Goal: Check status: Check status

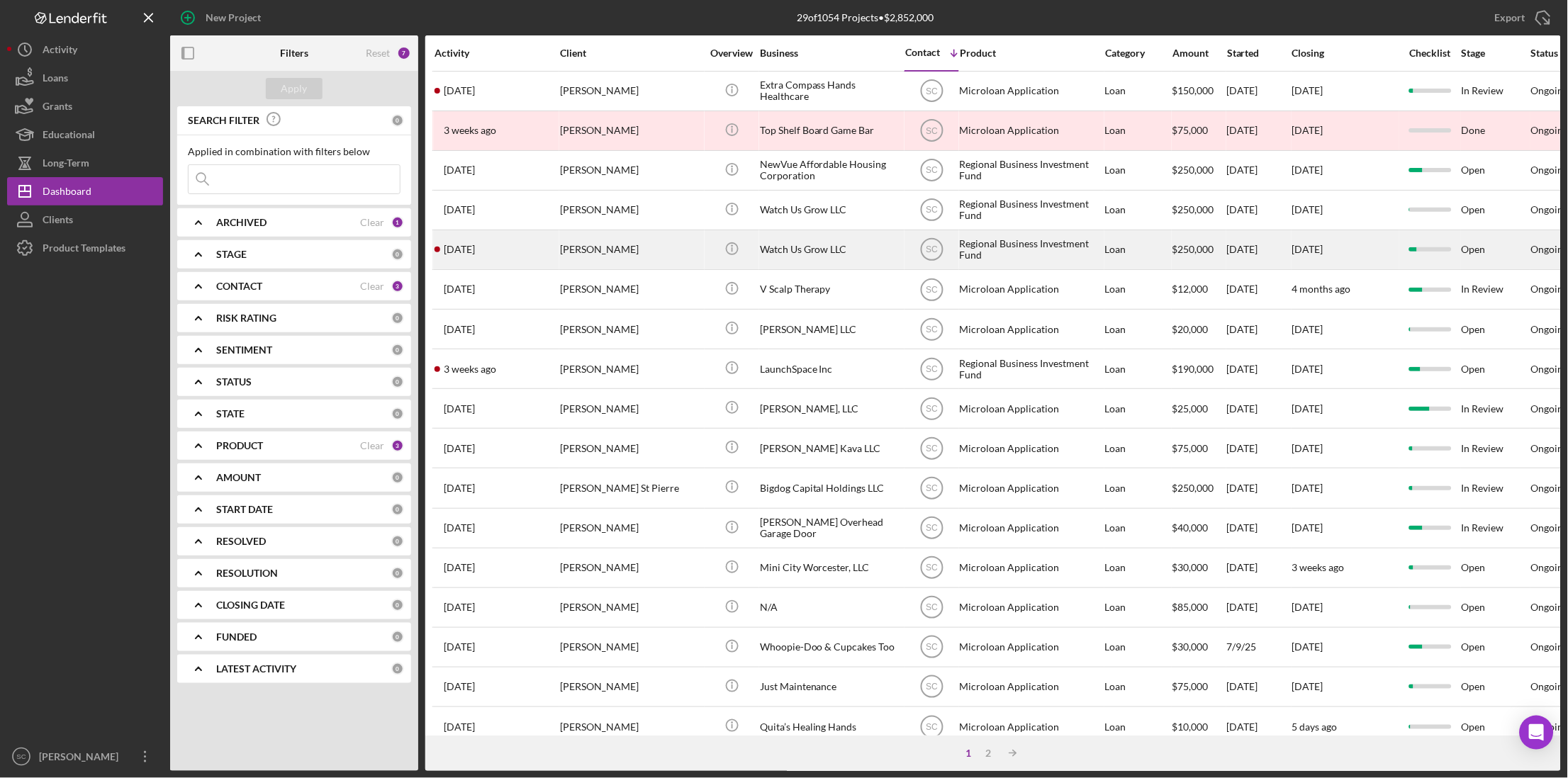
click at [528, 249] on div "2 weeks ago Paul Tocci" at bounding box center [496, 249] width 124 height 37
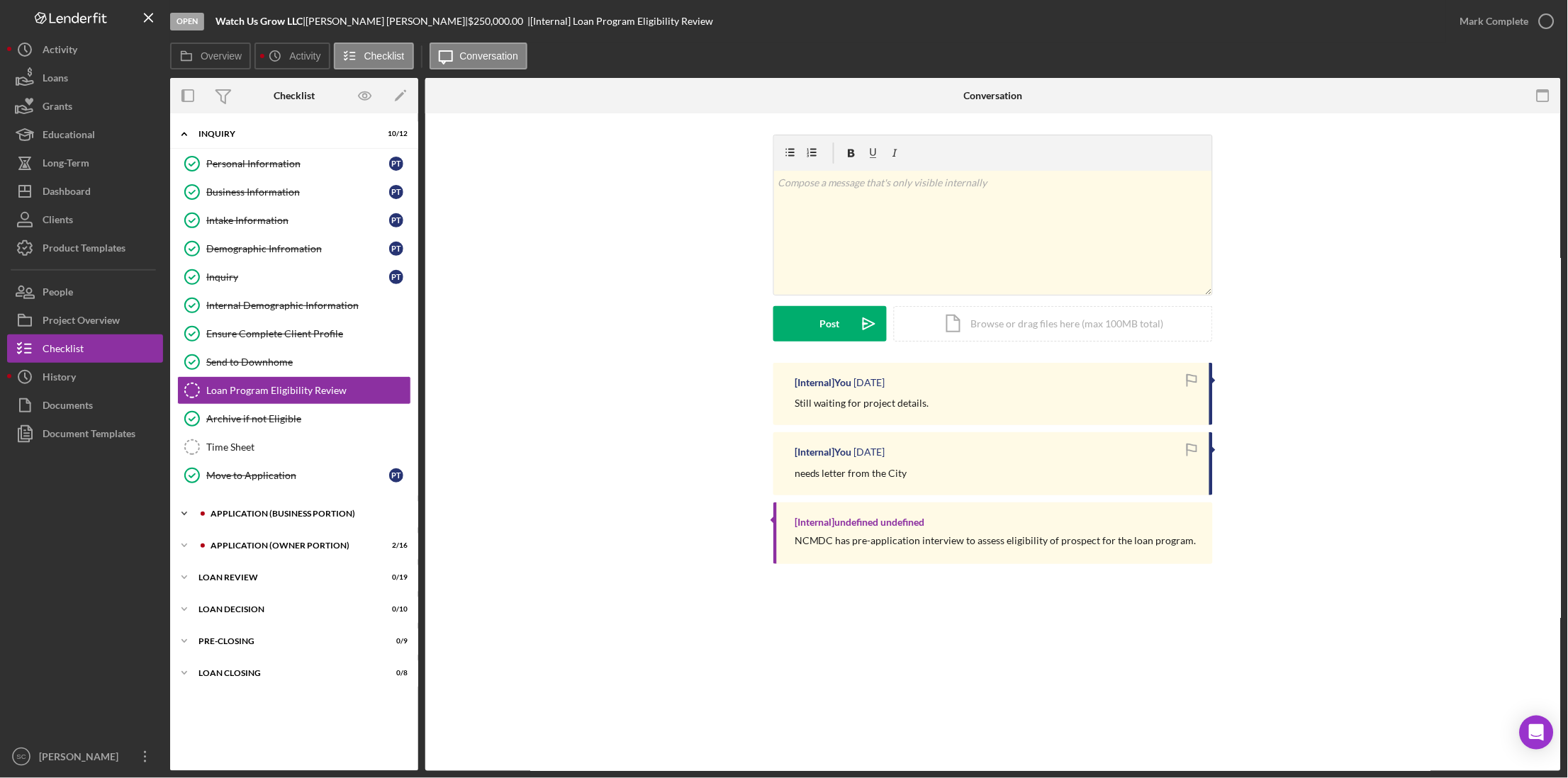
click at [260, 510] on div "Icon/Expander APPLICATION (BUSINESS PORTION) 5 / 17" at bounding box center [294, 513] width 248 height 28
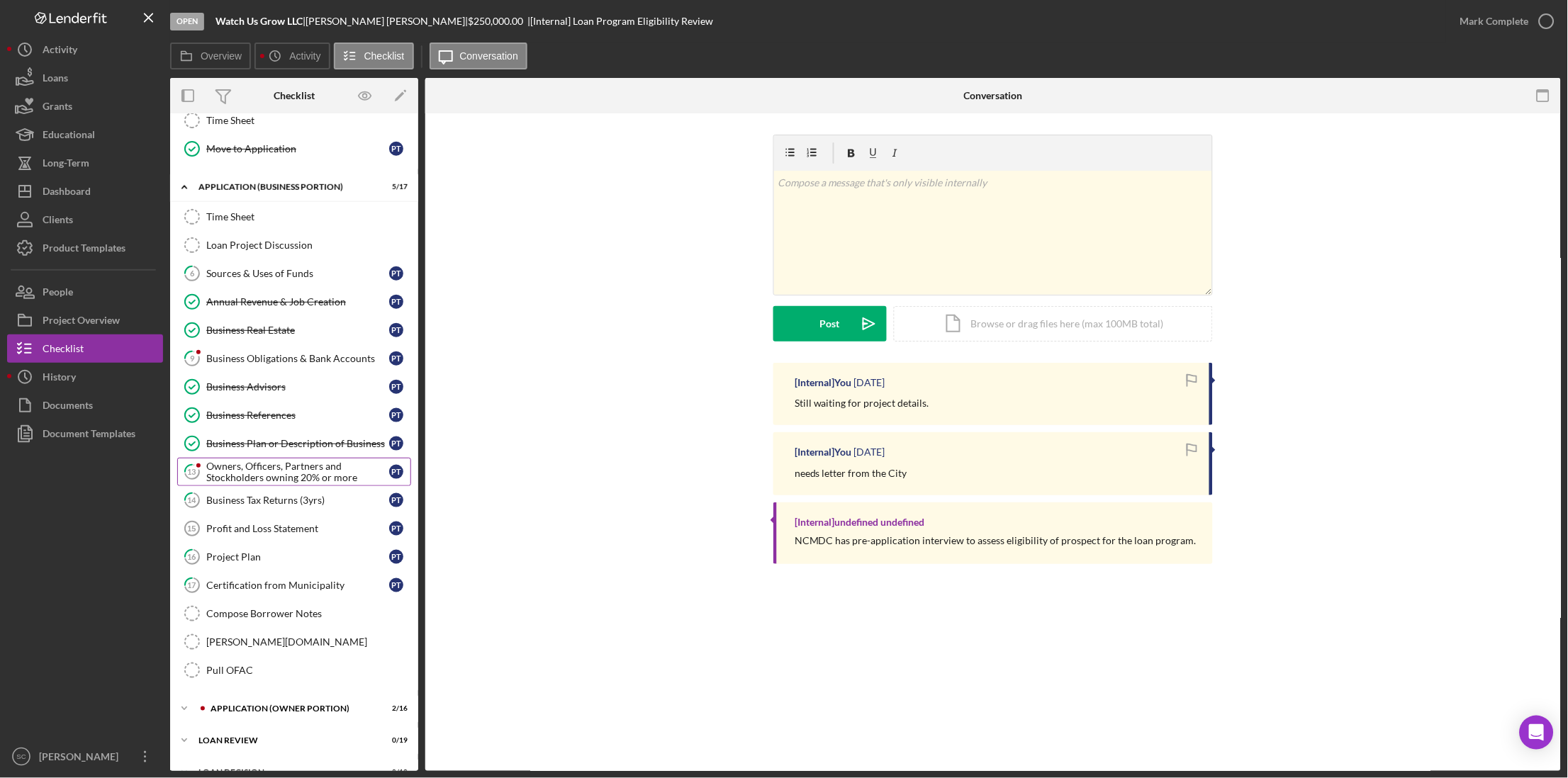
scroll to position [355, 0]
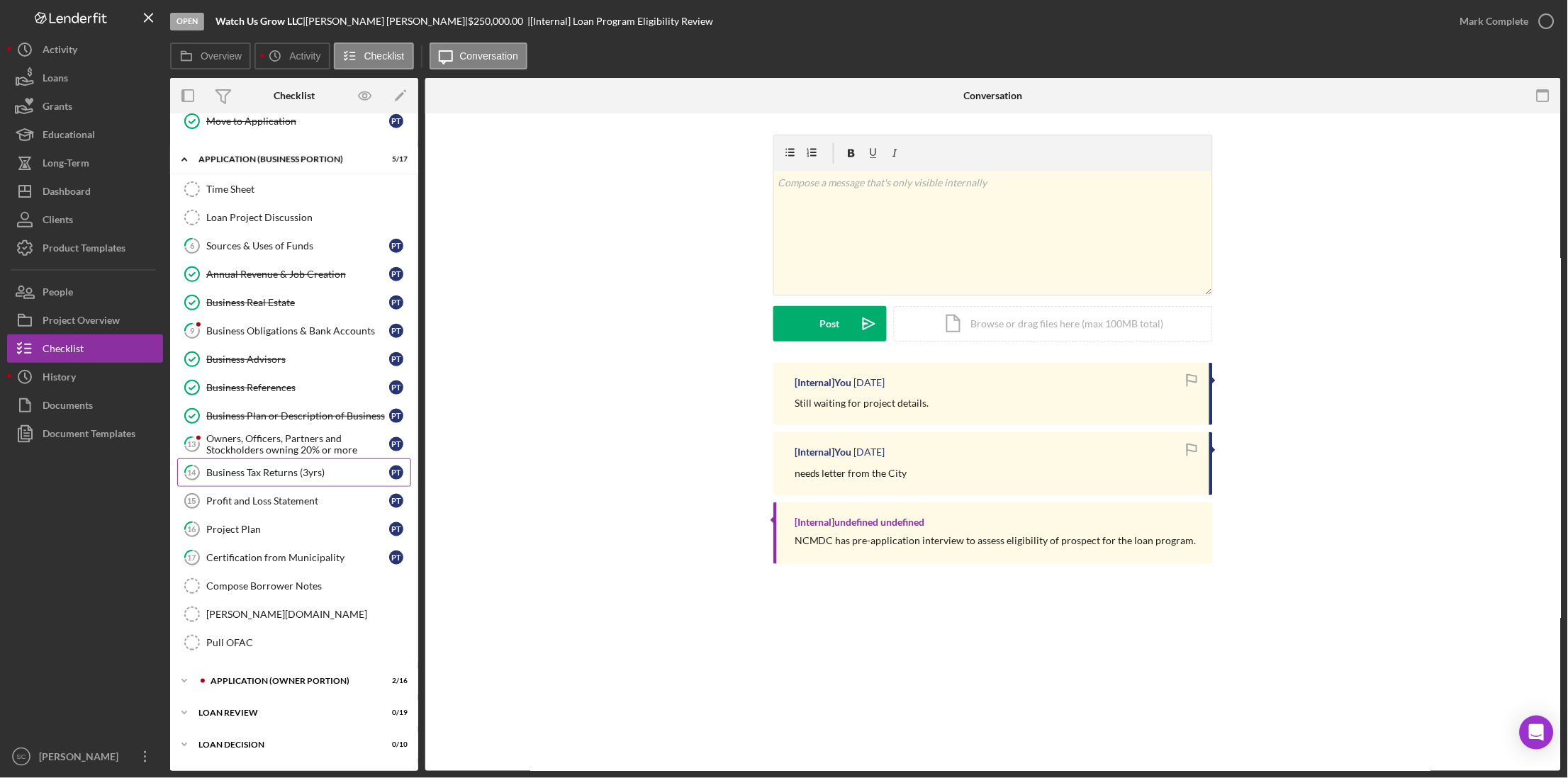
click at [244, 479] on div "Business Tax Returns (3yrs)" at bounding box center [298, 472] width 183 height 11
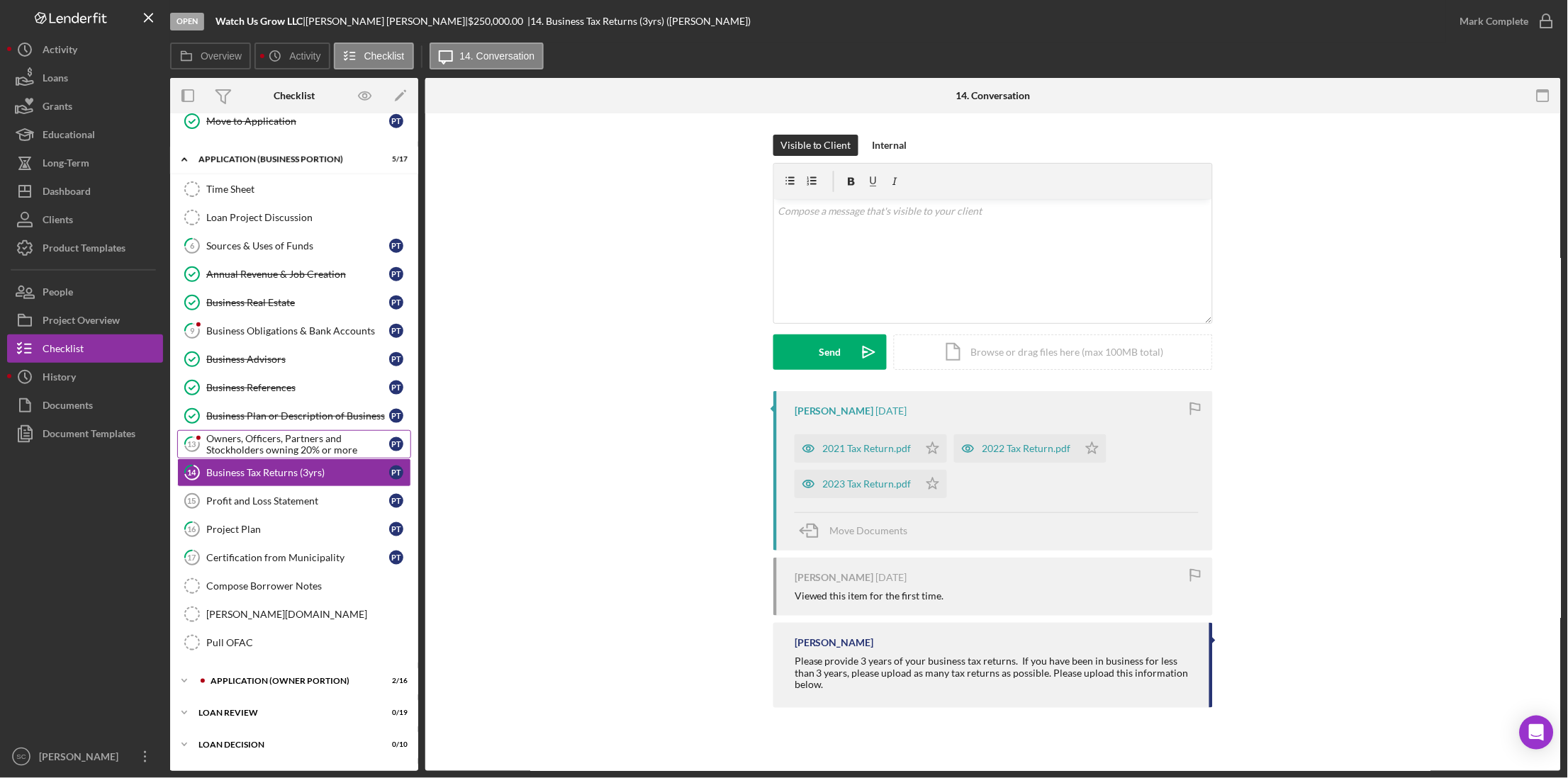
click at [264, 458] on link "13 Owners, Officers, Partners and Stockholders owning 20% or more P T" at bounding box center [294, 444] width 234 height 28
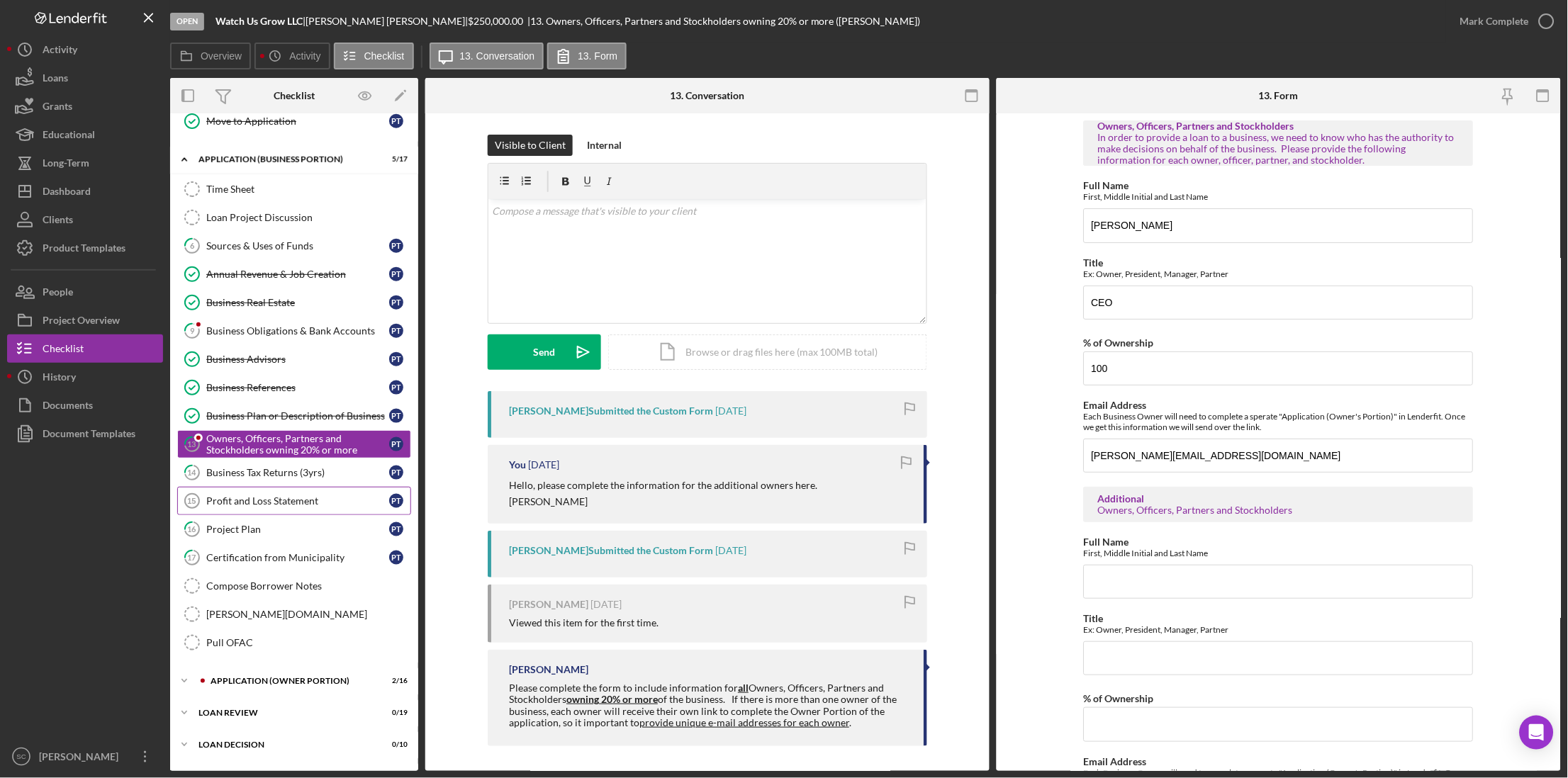
click at [269, 506] on div "Profit and Loss Statement" at bounding box center [298, 501] width 183 height 11
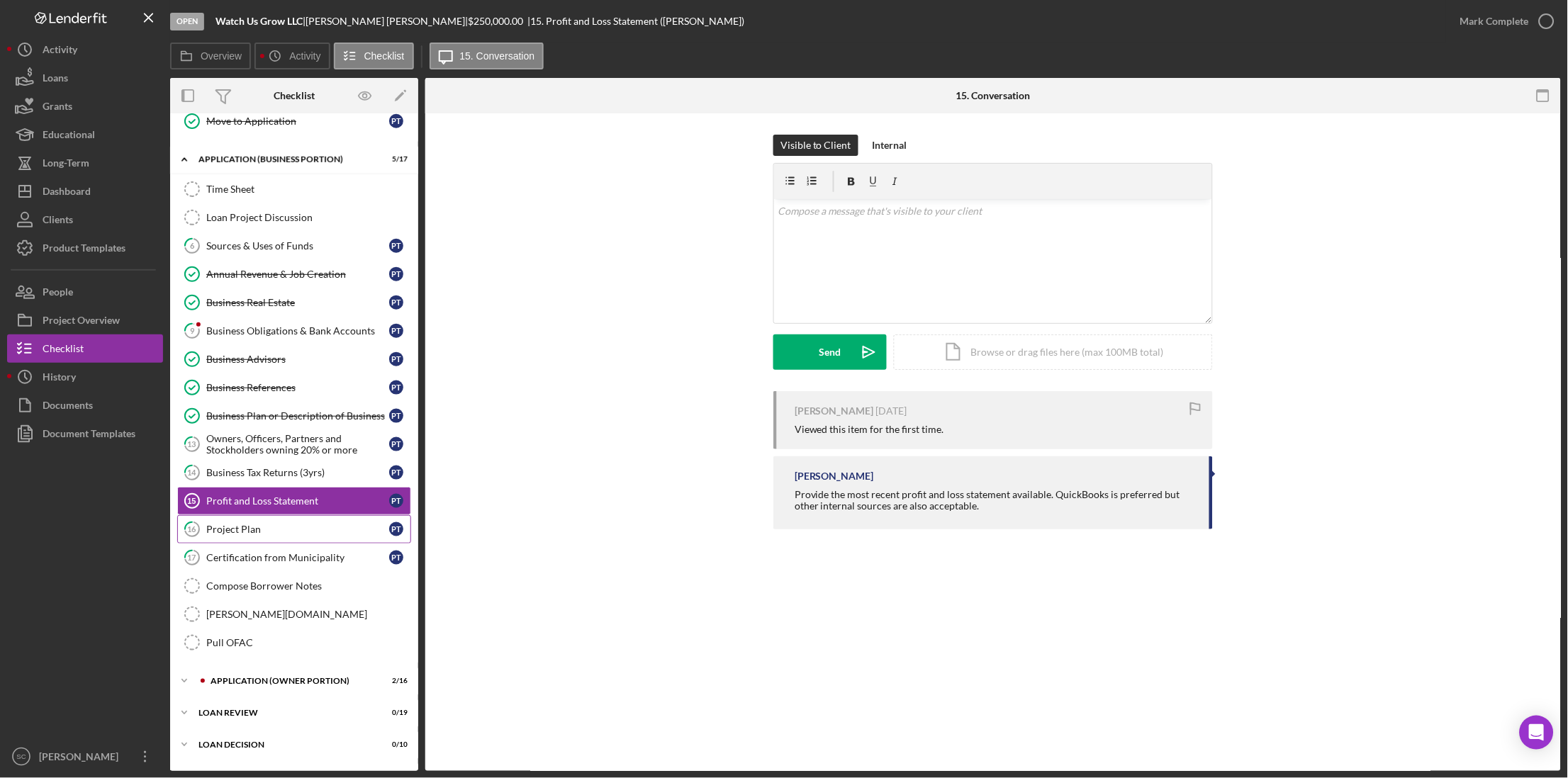
click at [269, 528] on link "16 Project Plan P T" at bounding box center [294, 529] width 234 height 28
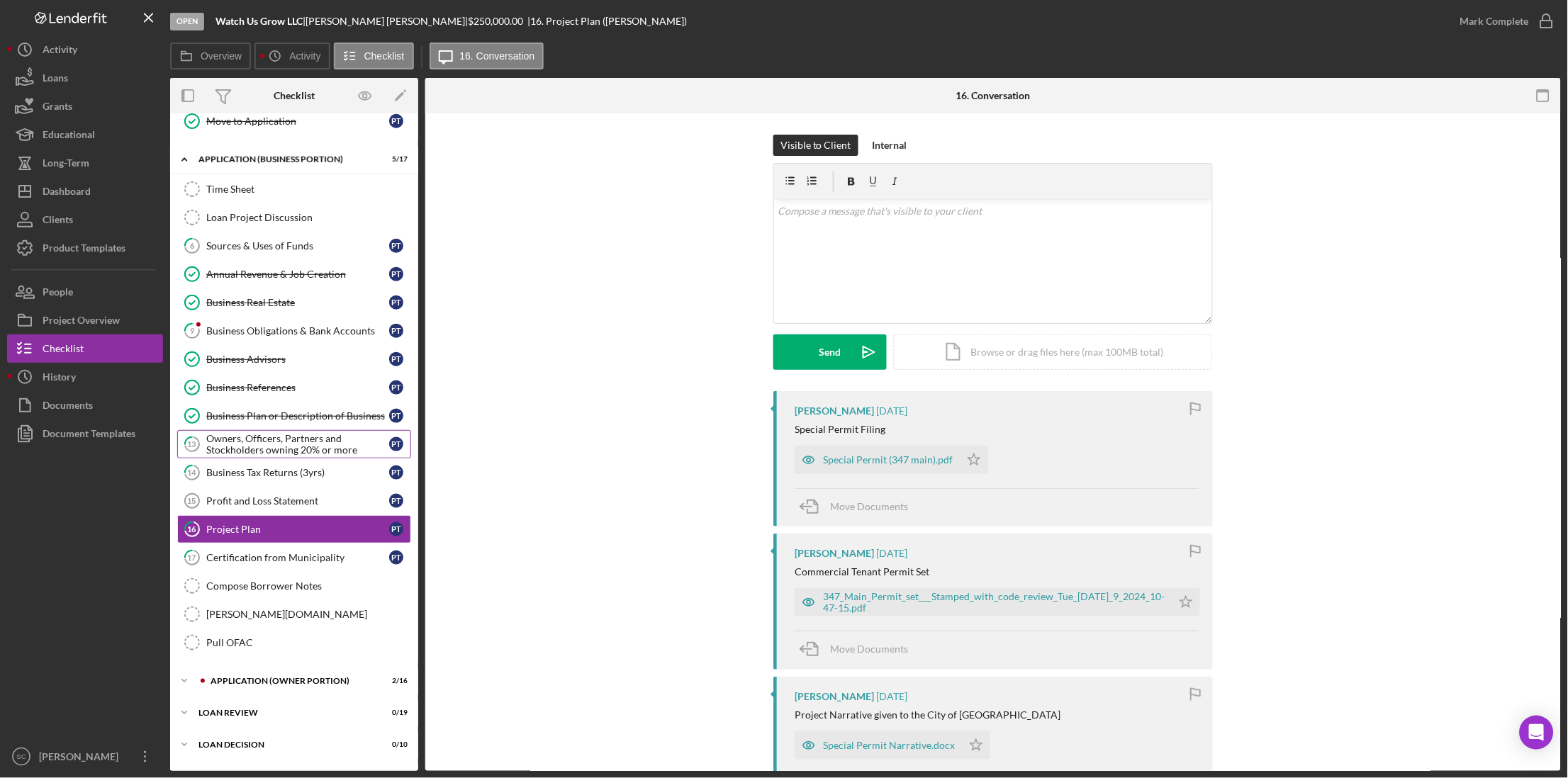
click at [233, 455] on div "Owners, Officers, Partners and Stockholders owning 20% or more" at bounding box center [298, 444] width 183 height 23
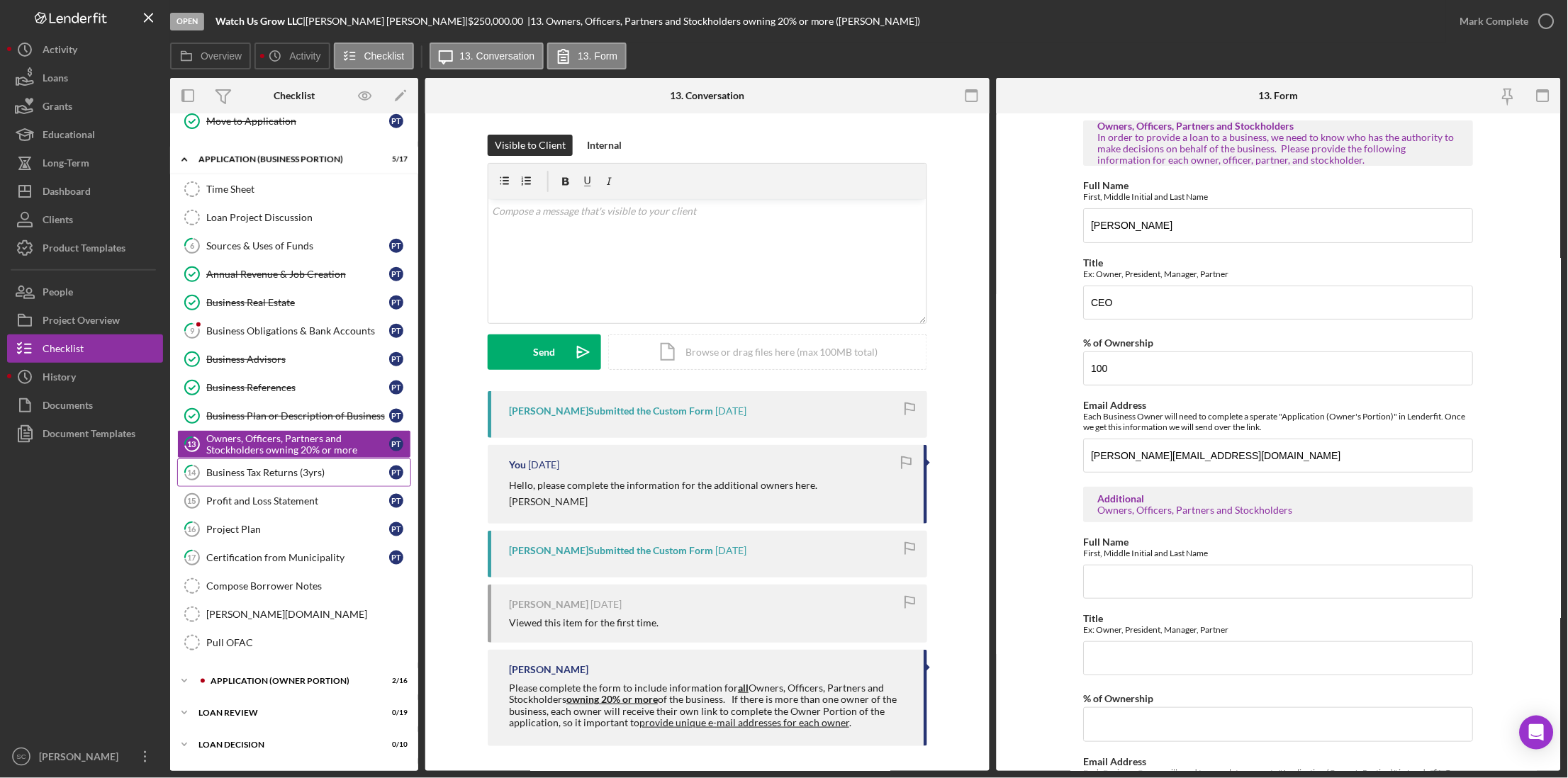
click at [238, 479] on div "Business Tax Returns (3yrs)" at bounding box center [298, 472] width 183 height 11
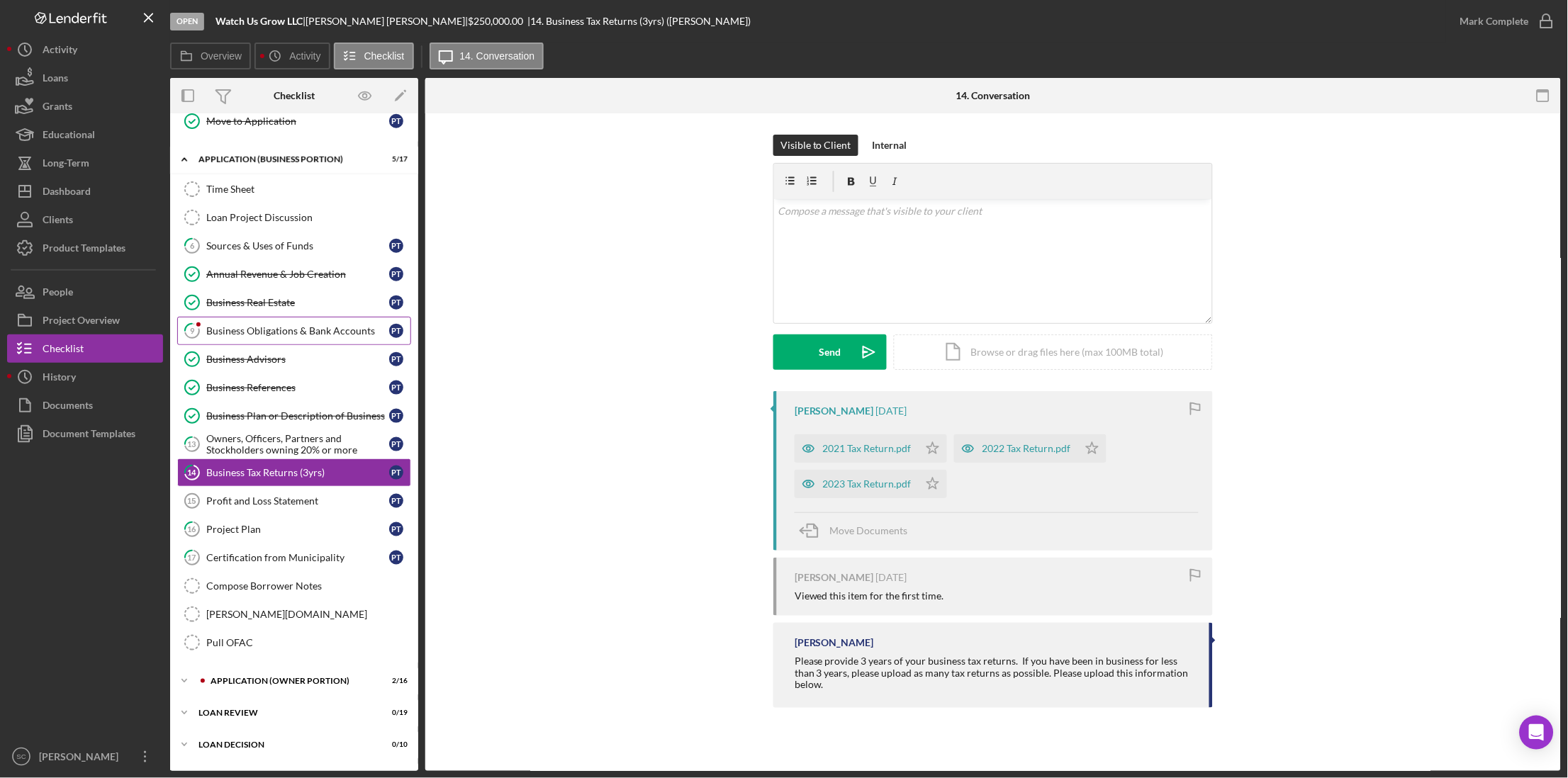
click at [278, 337] on div "Business Obligations & Bank Accounts" at bounding box center [298, 330] width 183 height 11
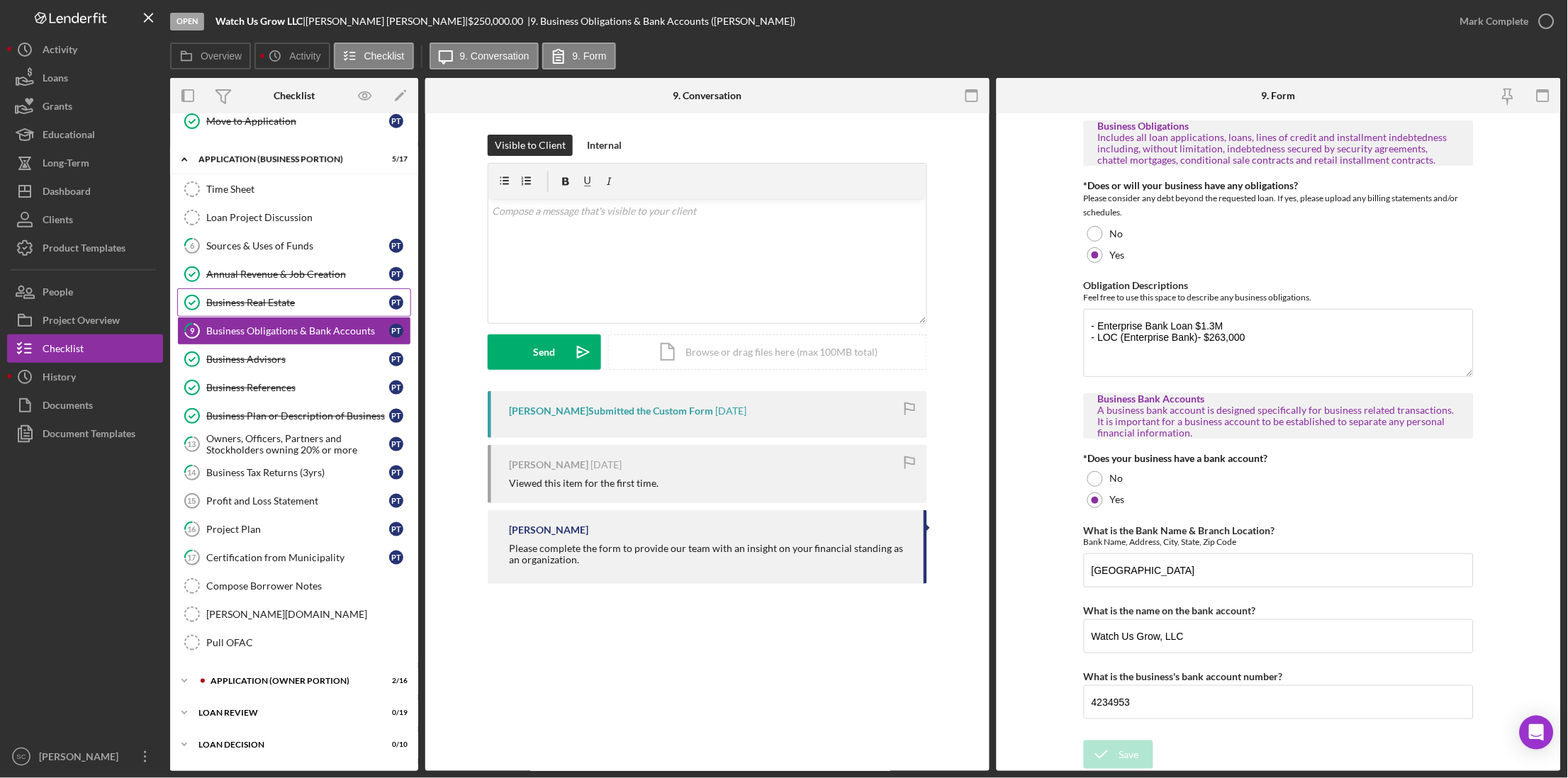
click at [238, 303] on div "Business Real Estate" at bounding box center [298, 302] width 183 height 11
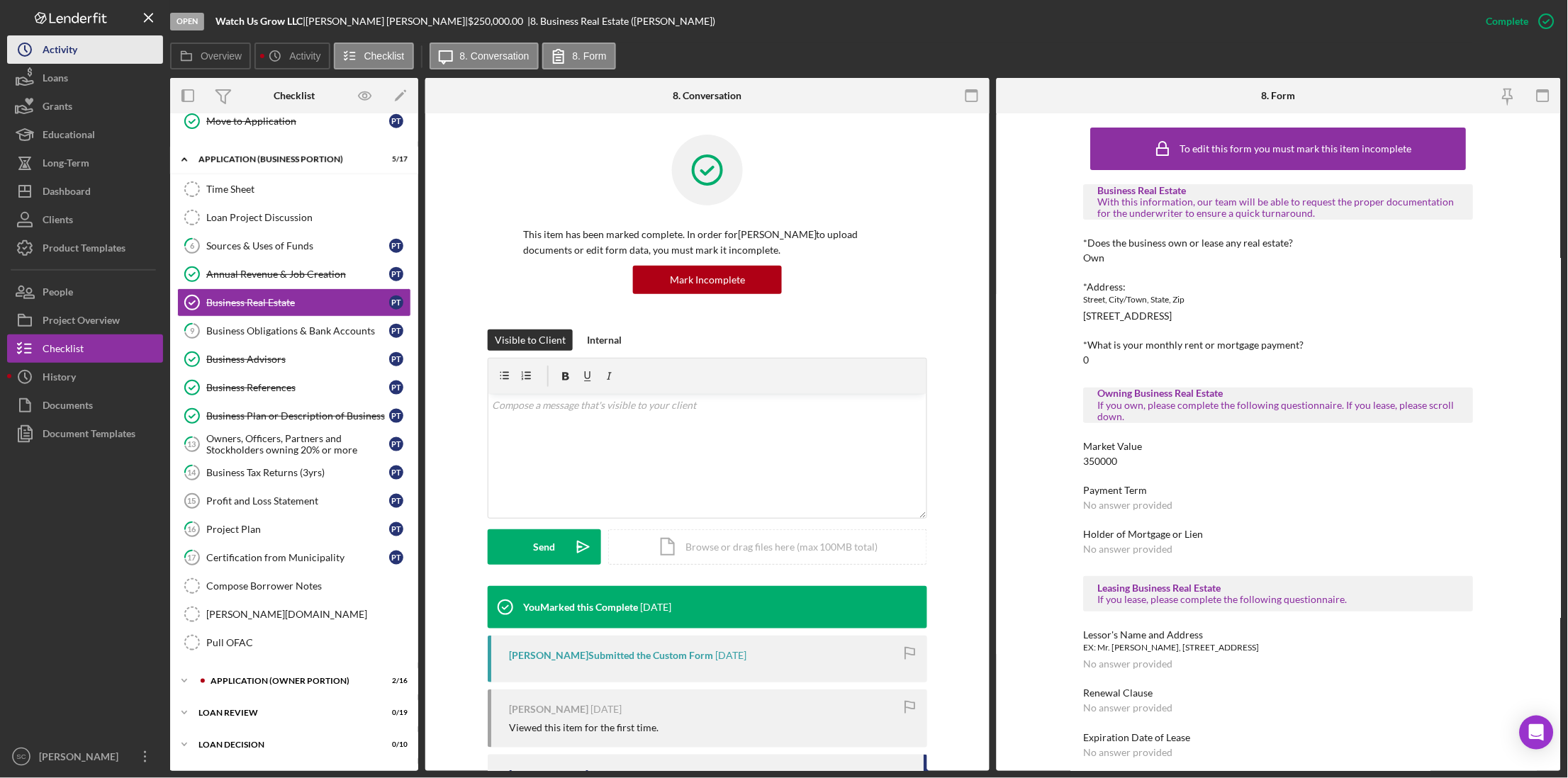
click at [14, 58] on icon "Icon/History" at bounding box center [25, 50] width 36 height 36
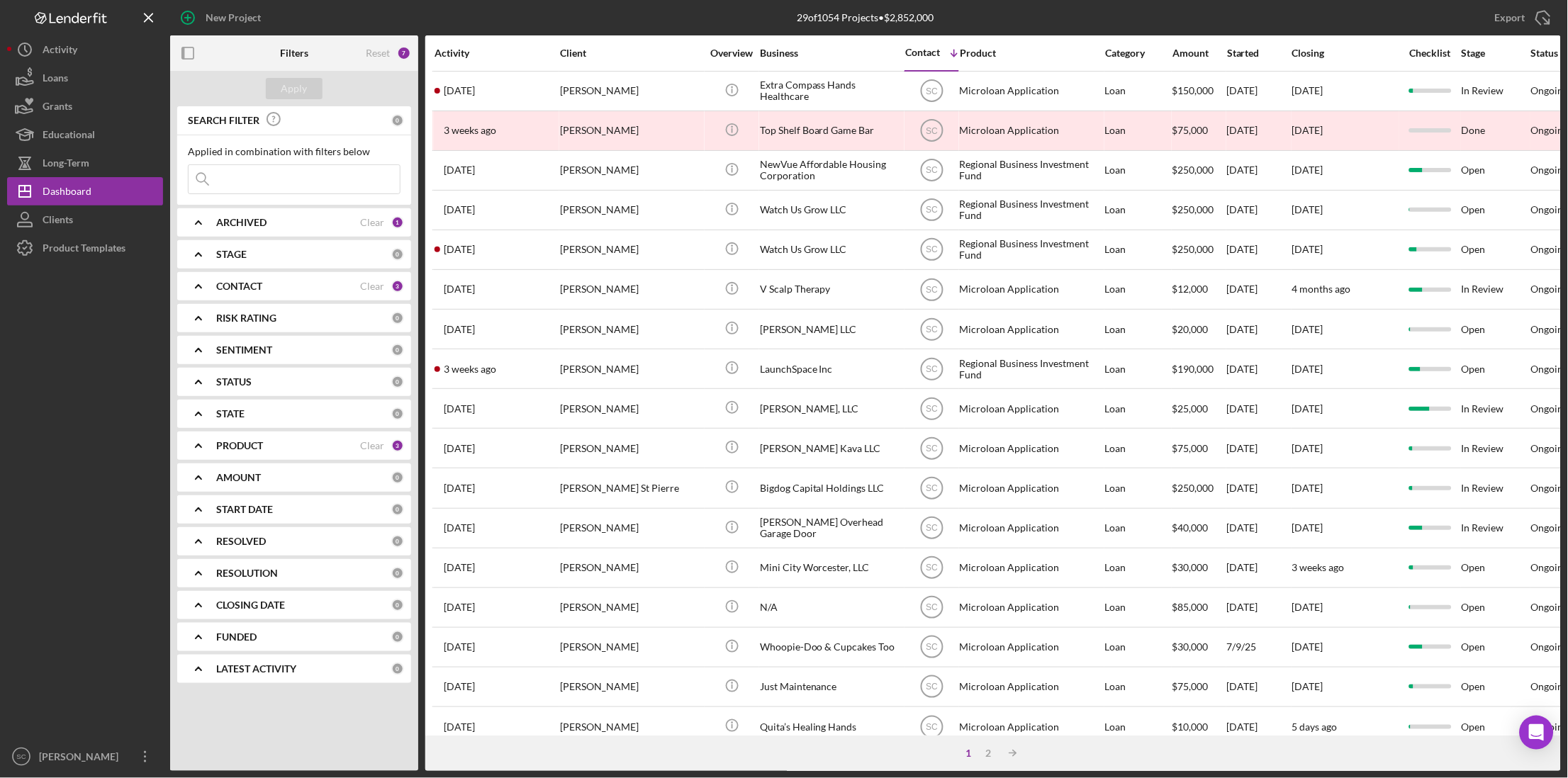
click at [216, 167] on icon at bounding box center [202, 179] width 28 height 28
click at [226, 187] on input at bounding box center [294, 179] width 211 height 28
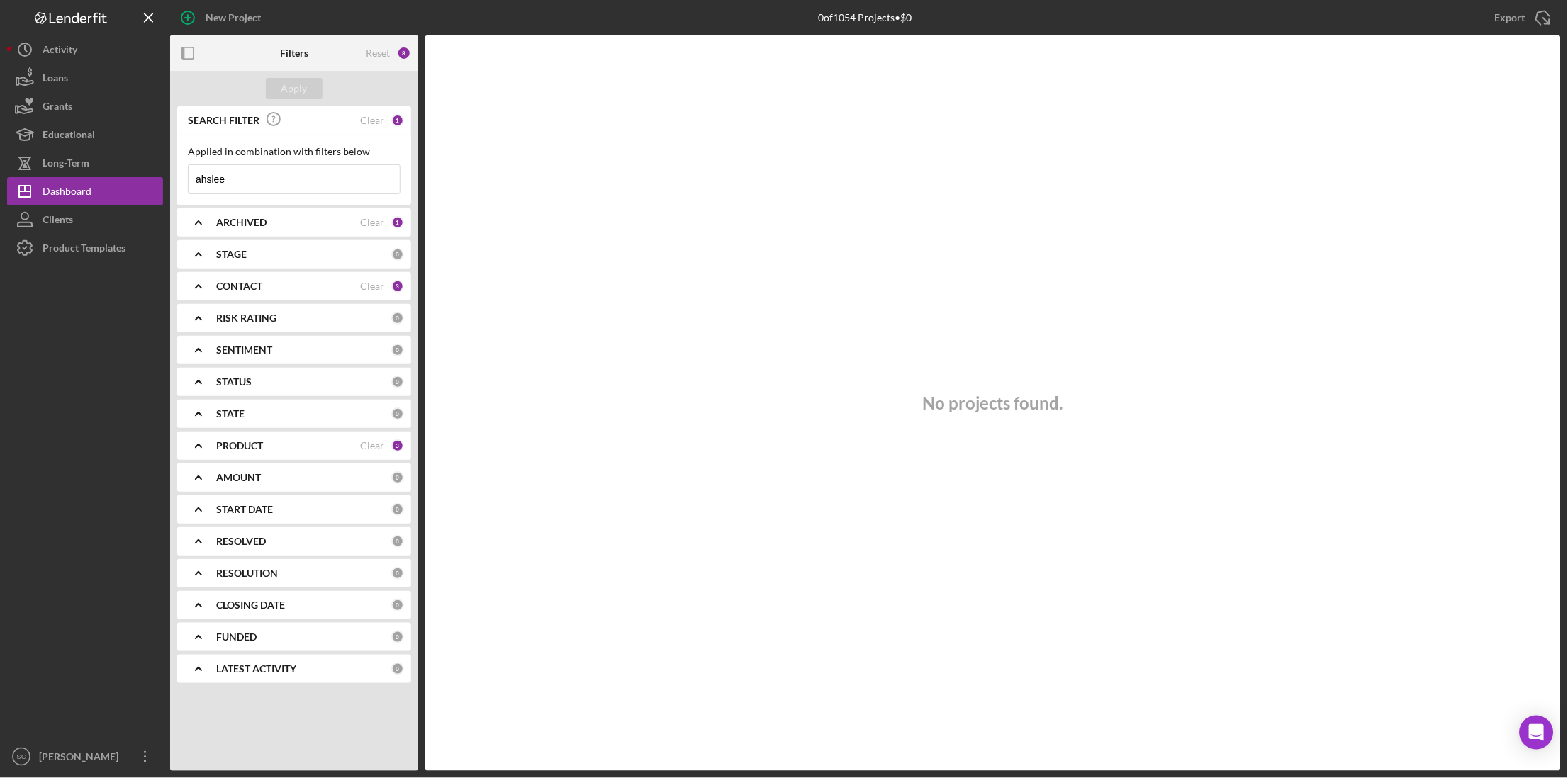
type input "ahslee"
click at [396, 121] on div "1" at bounding box center [397, 120] width 13 height 13
click at [378, 115] on div "Clear" at bounding box center [372, 120] width 24 height 11
click at [271, 183] on input at bounding box center [294, 179] width 211 height 28
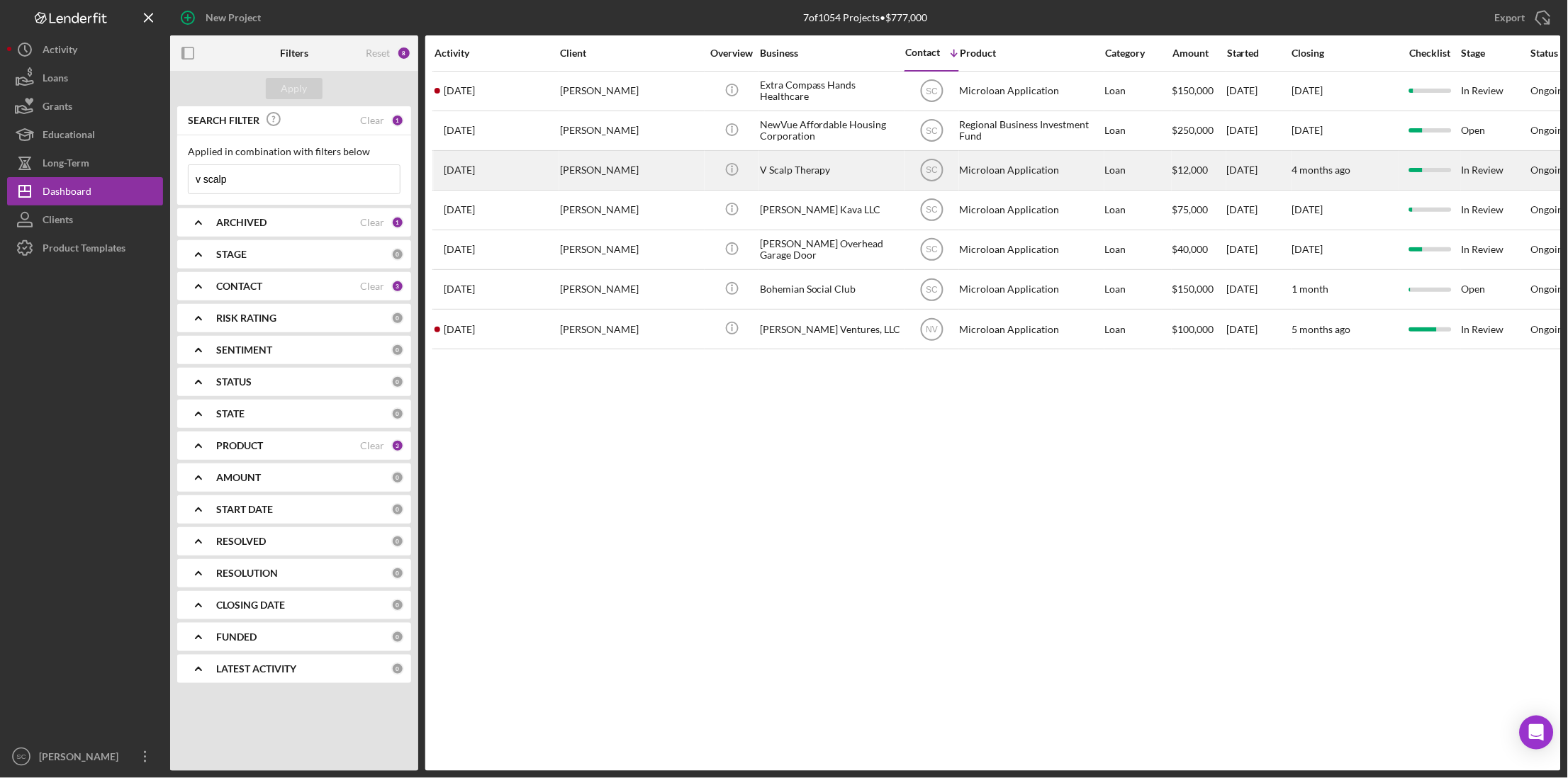
type input "v scalp"
click at [613, 168] on div "[PERSON_NAME]" at bounding box center [630, 171] width 142 height 37
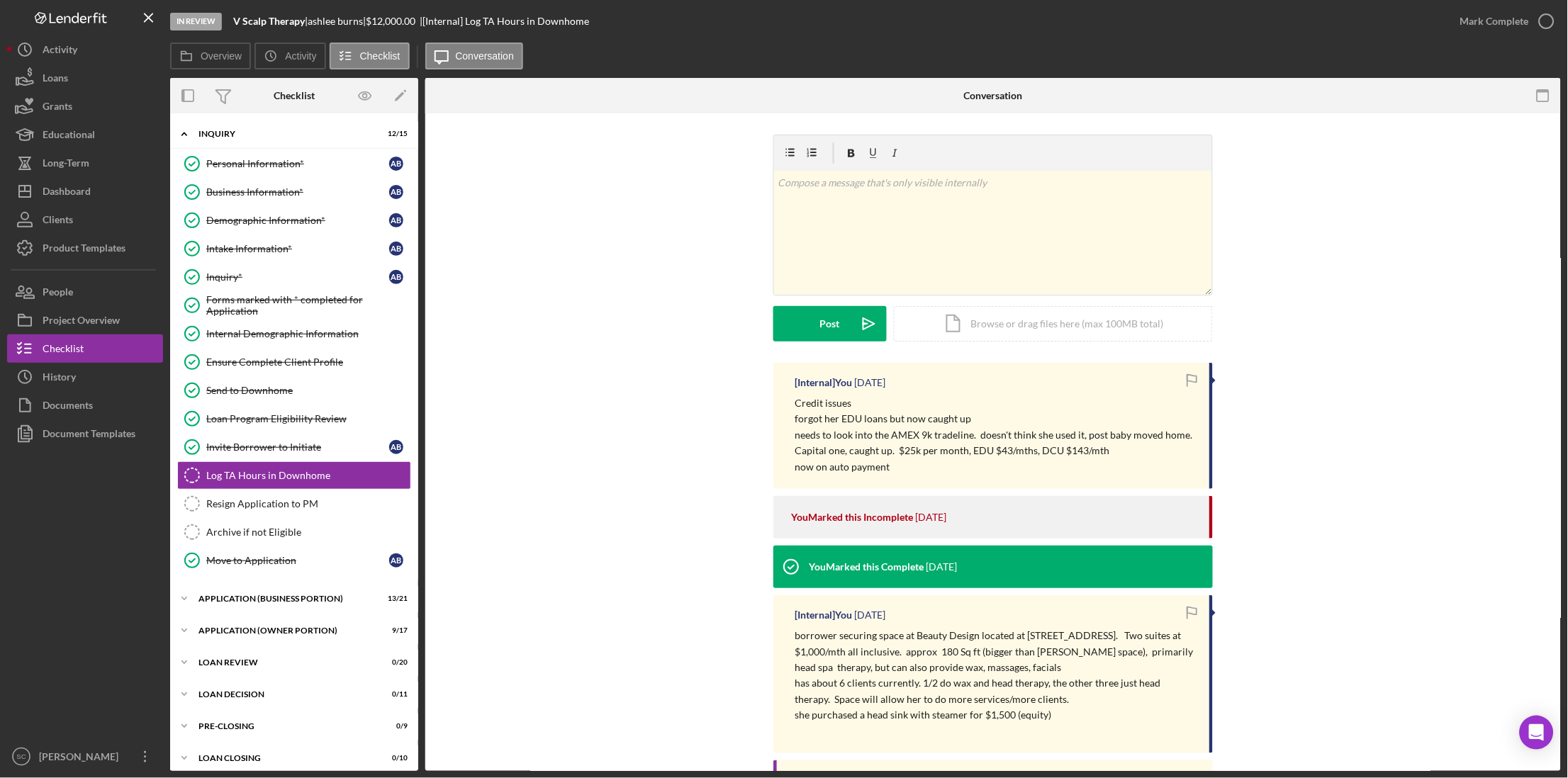
scroll to position [11, 0]
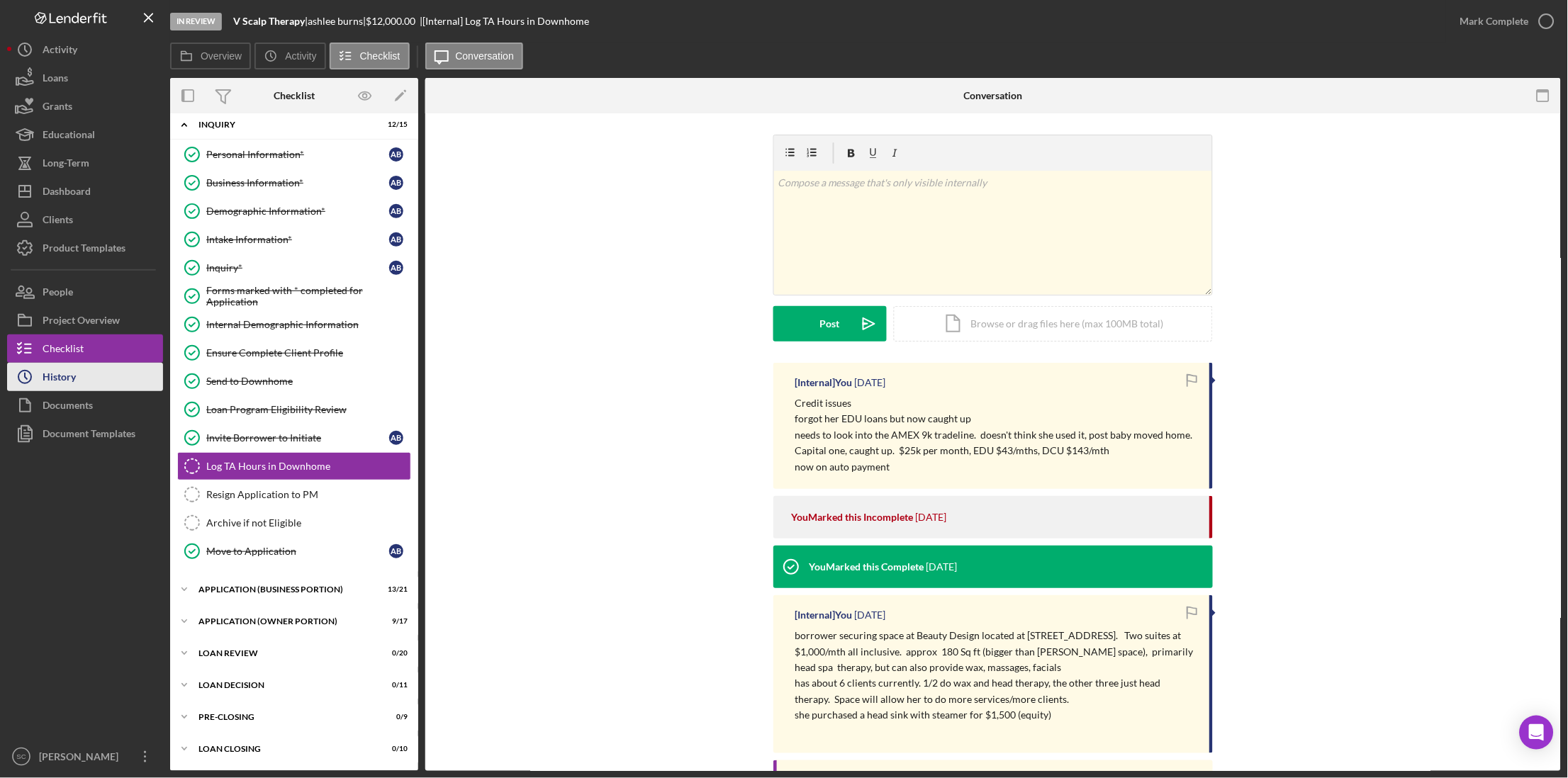
click at [67, 377] on div "History" at bounding box center [59, 379] width 33 height 32
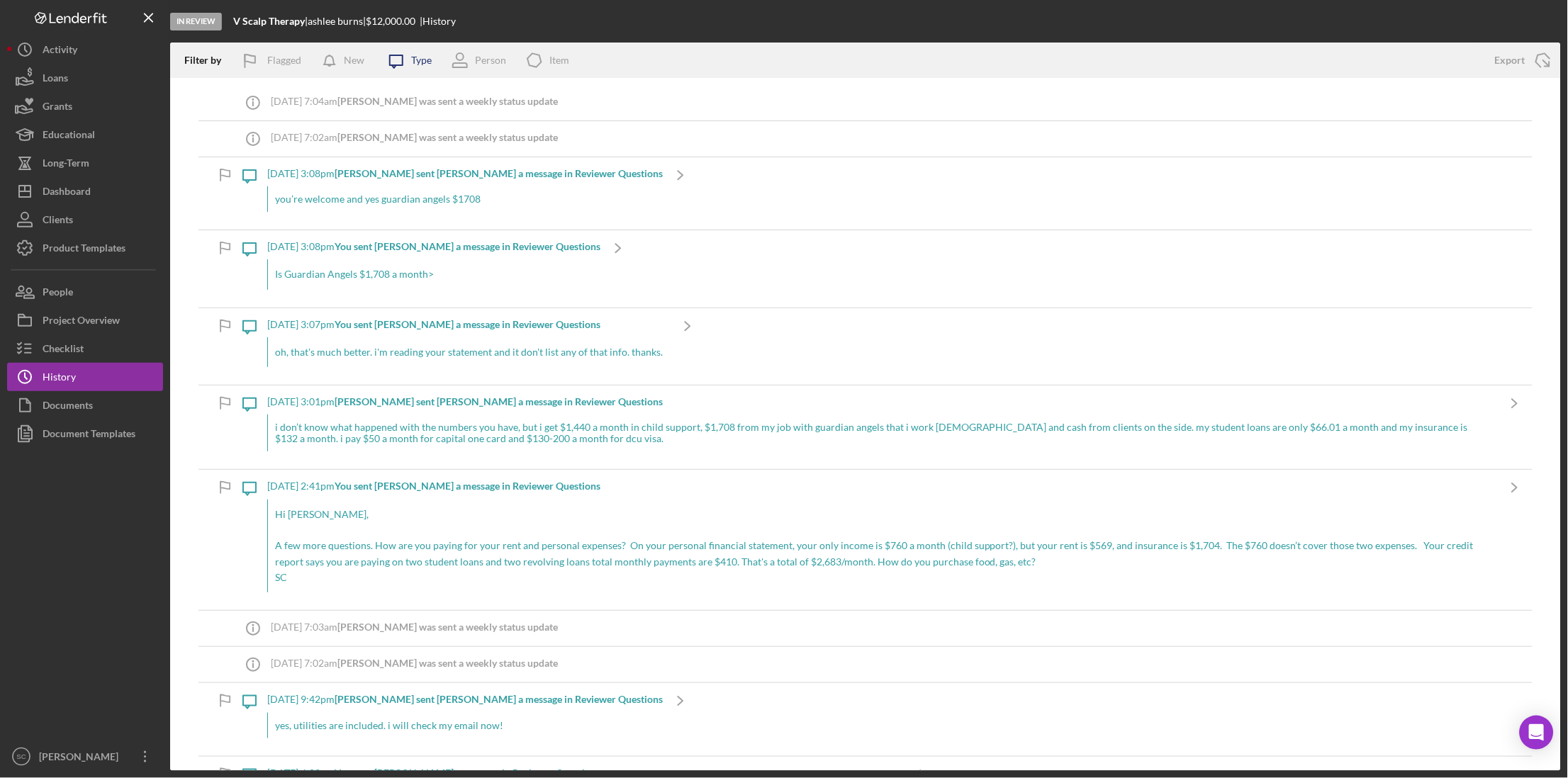
click at [402, 67] on icon "Icon/Message" at bounding box center [396, 60] width 36 height 36
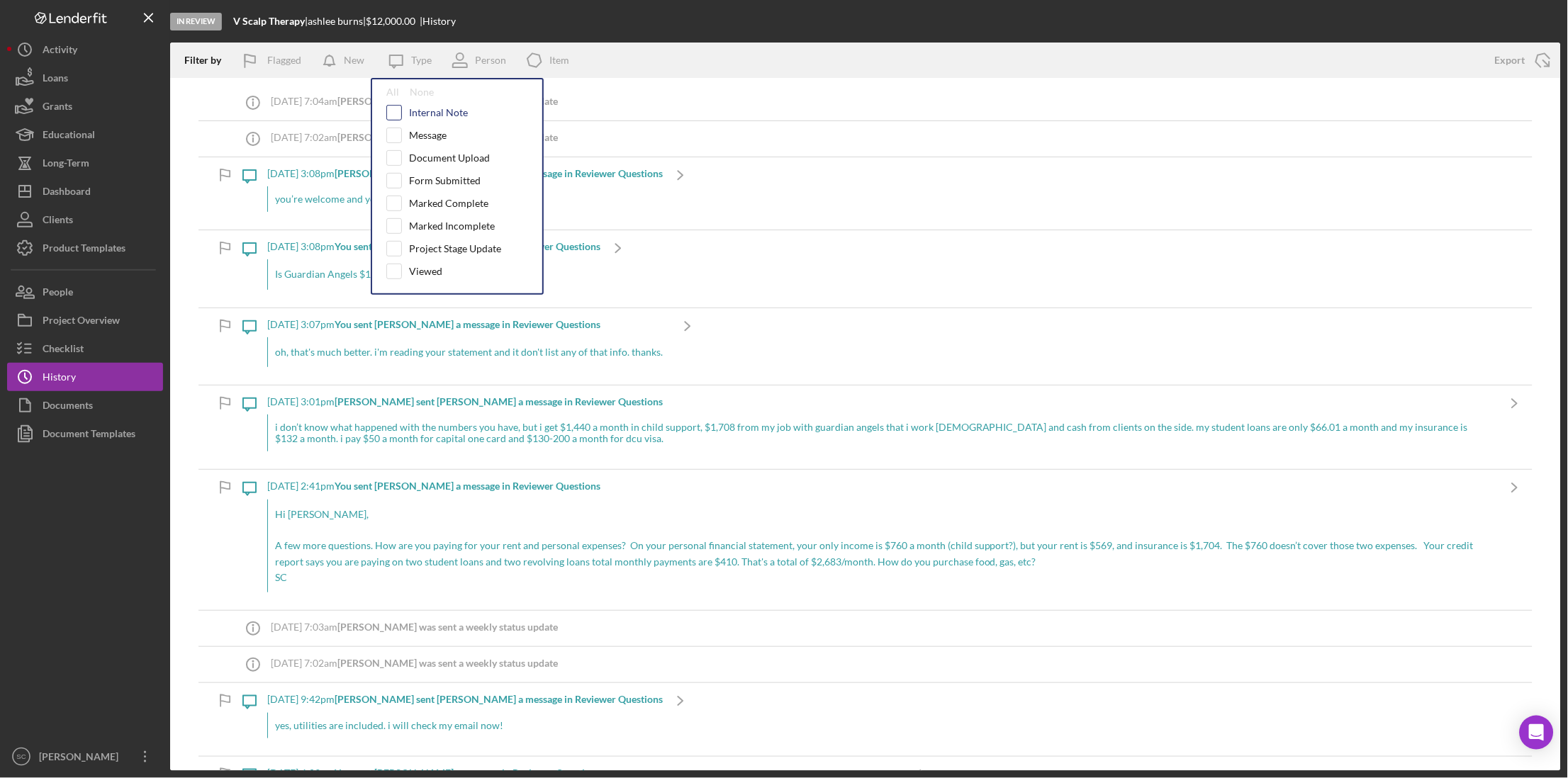
click at [391, 109] on input "checkbox" at bounding box center [394, 112] width 14 height 14
checkbox input "true"
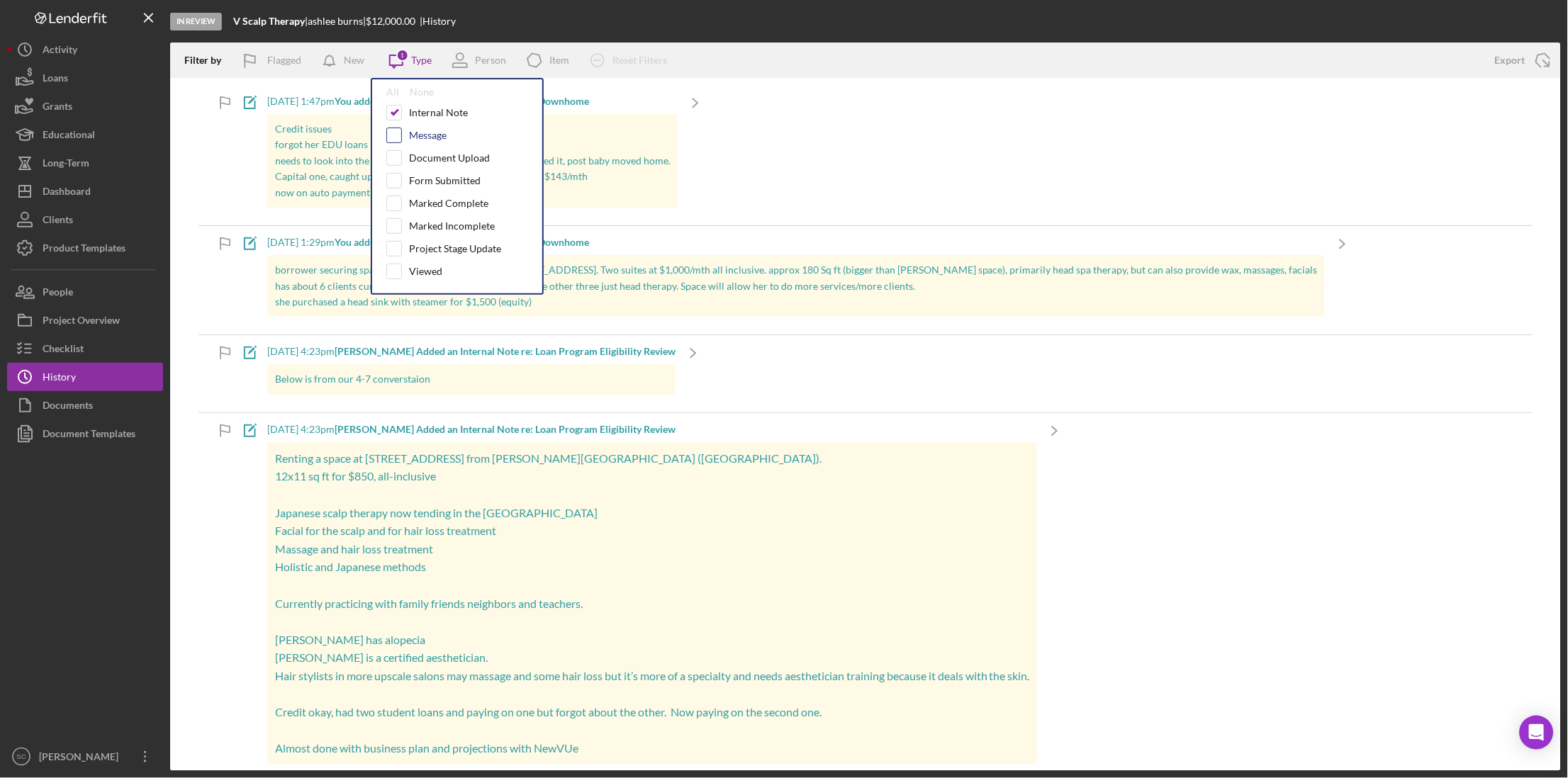
click at [391, 133] on input "checkbox" at bounding box center [394, 135] width 14 height 14
checkbox input "true"
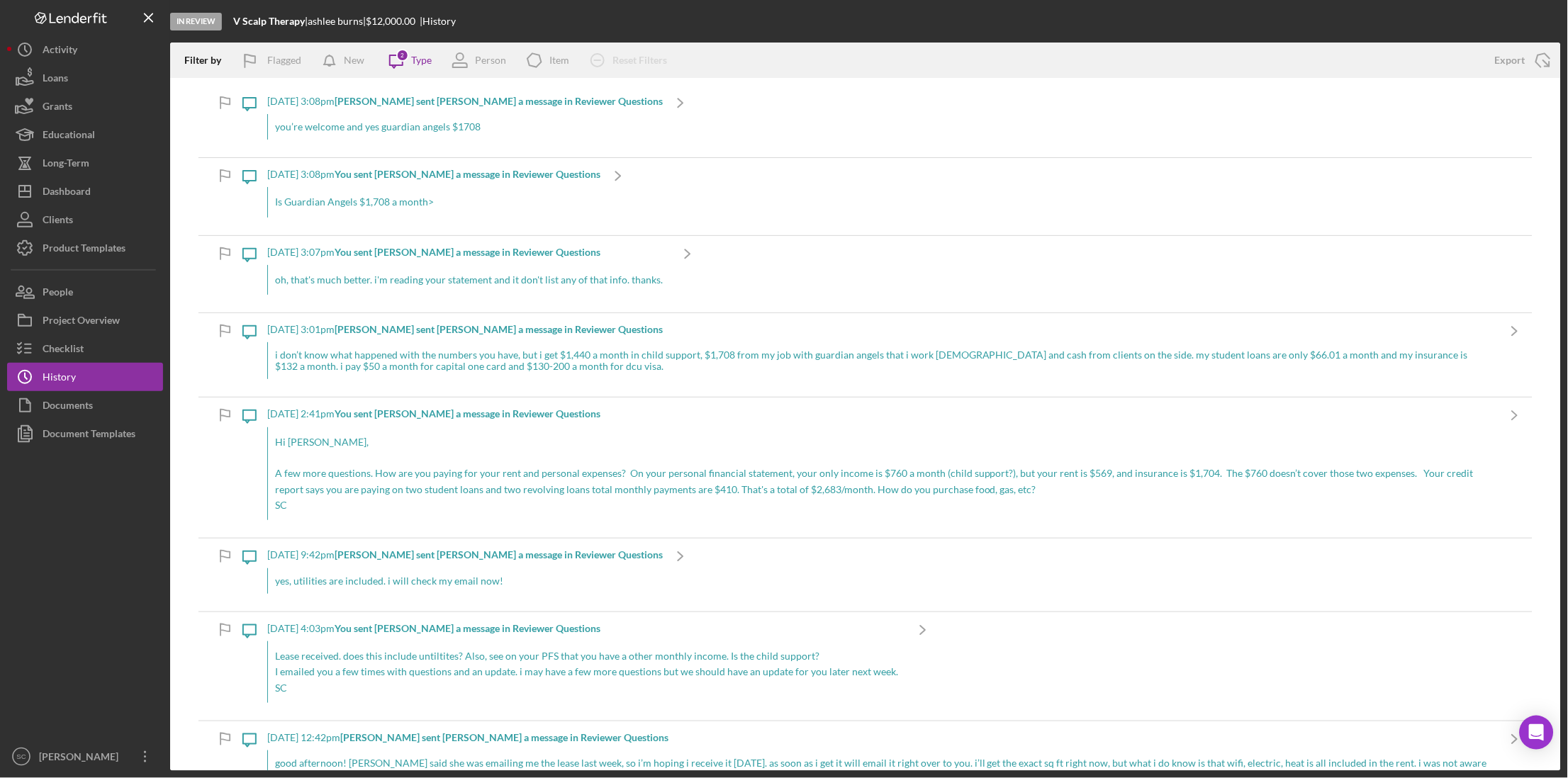
click at [800, 63] on div "Filter by Flagged New Icon/Message 2 Type Person Icon/Product Item Icon/Clear A…" at bounding box center [825, 60] width 1310 height 36
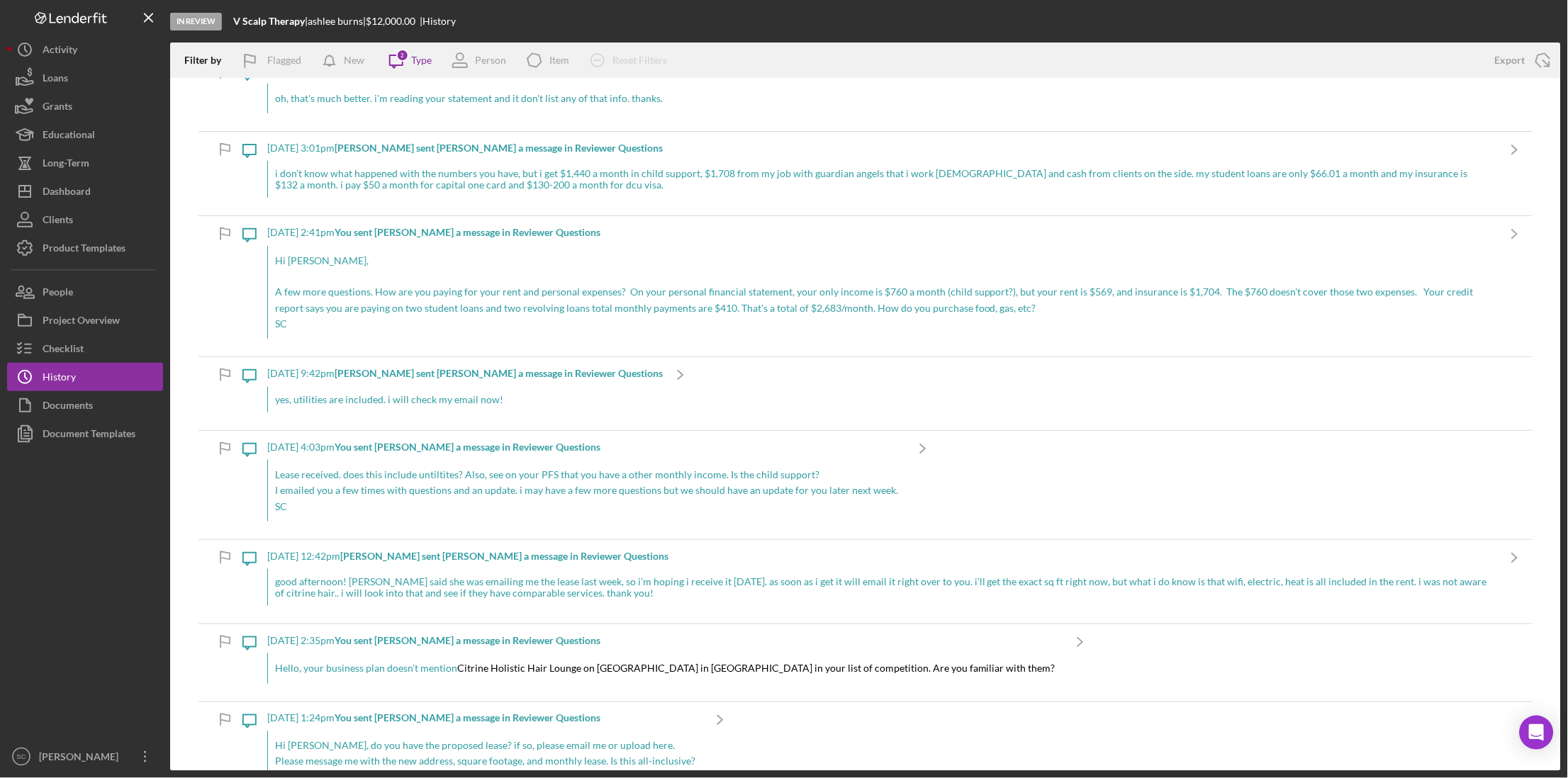
scroll to position [177, 0]
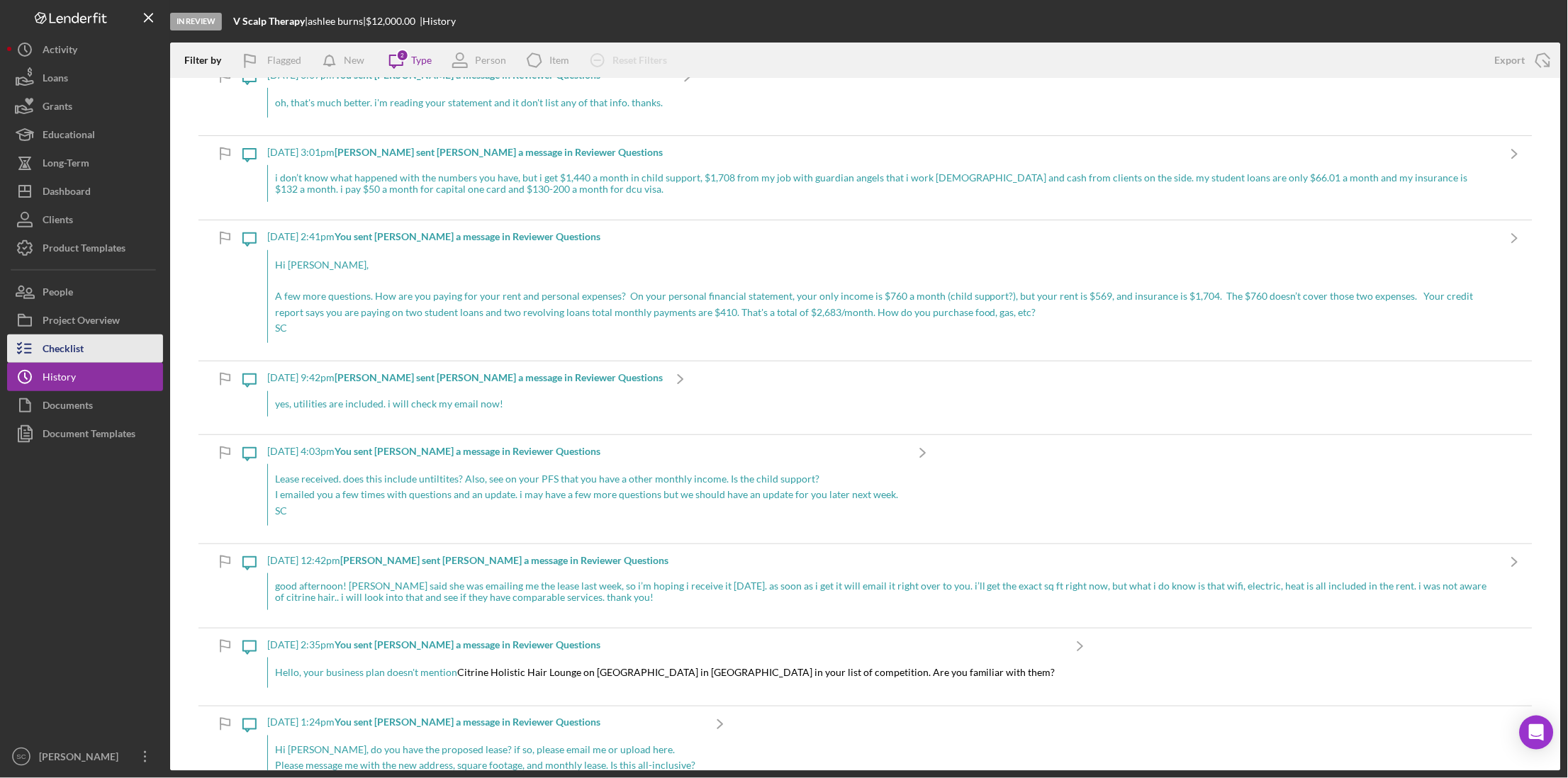
drag, startPoint x: 114, startPoint y: 347, endPoint x: 161, endPoint y: 345, distance: 47.0
click at [114, 347] on button "Checklist" at bounding box center [85, 348] width 156 height 28
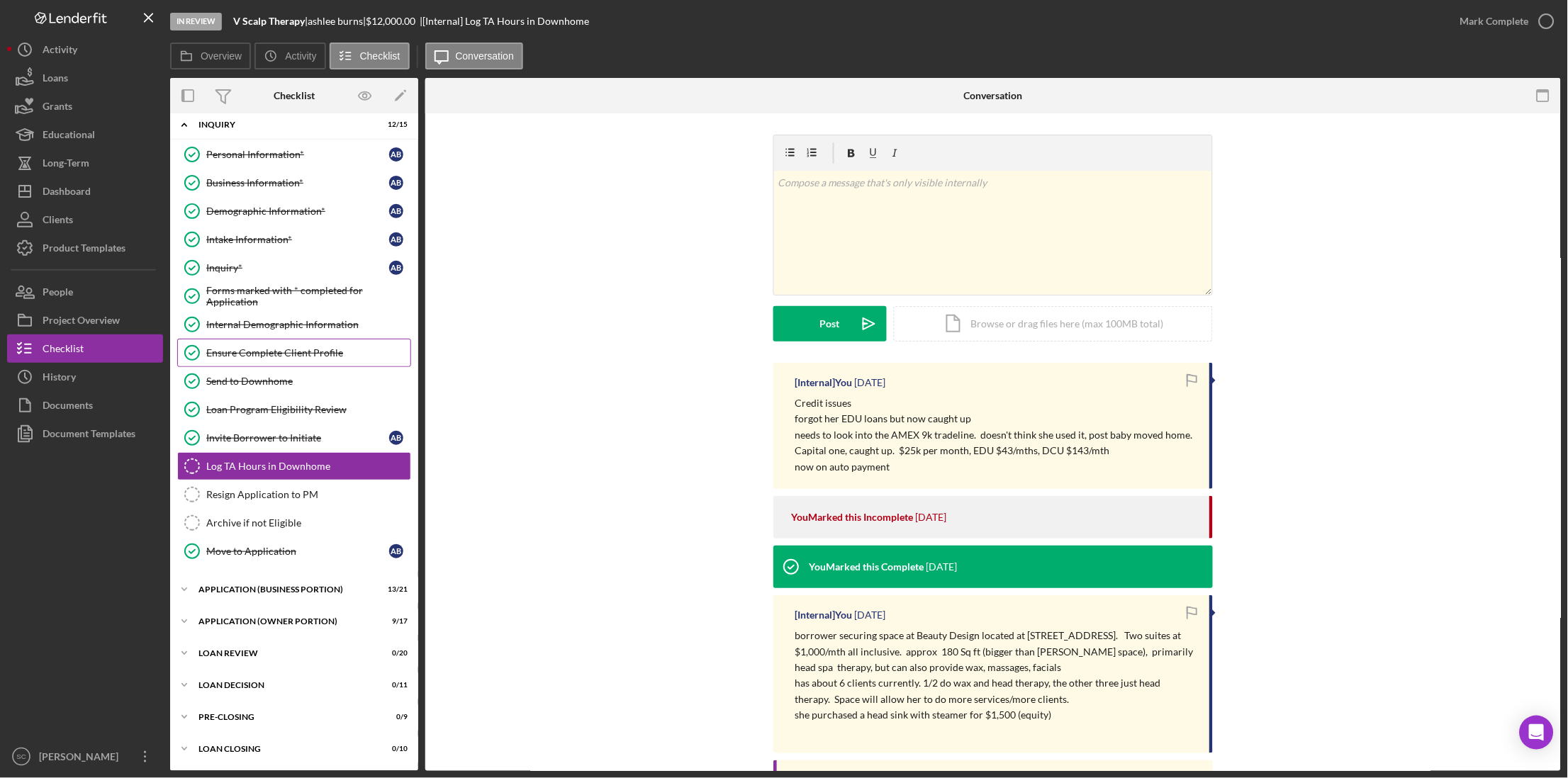
scroll to position [12, 0]
click at [291, 620] on div "APPLICATION (OWNER PORTION)" at bounding box center [300, 622] width 202 height 8
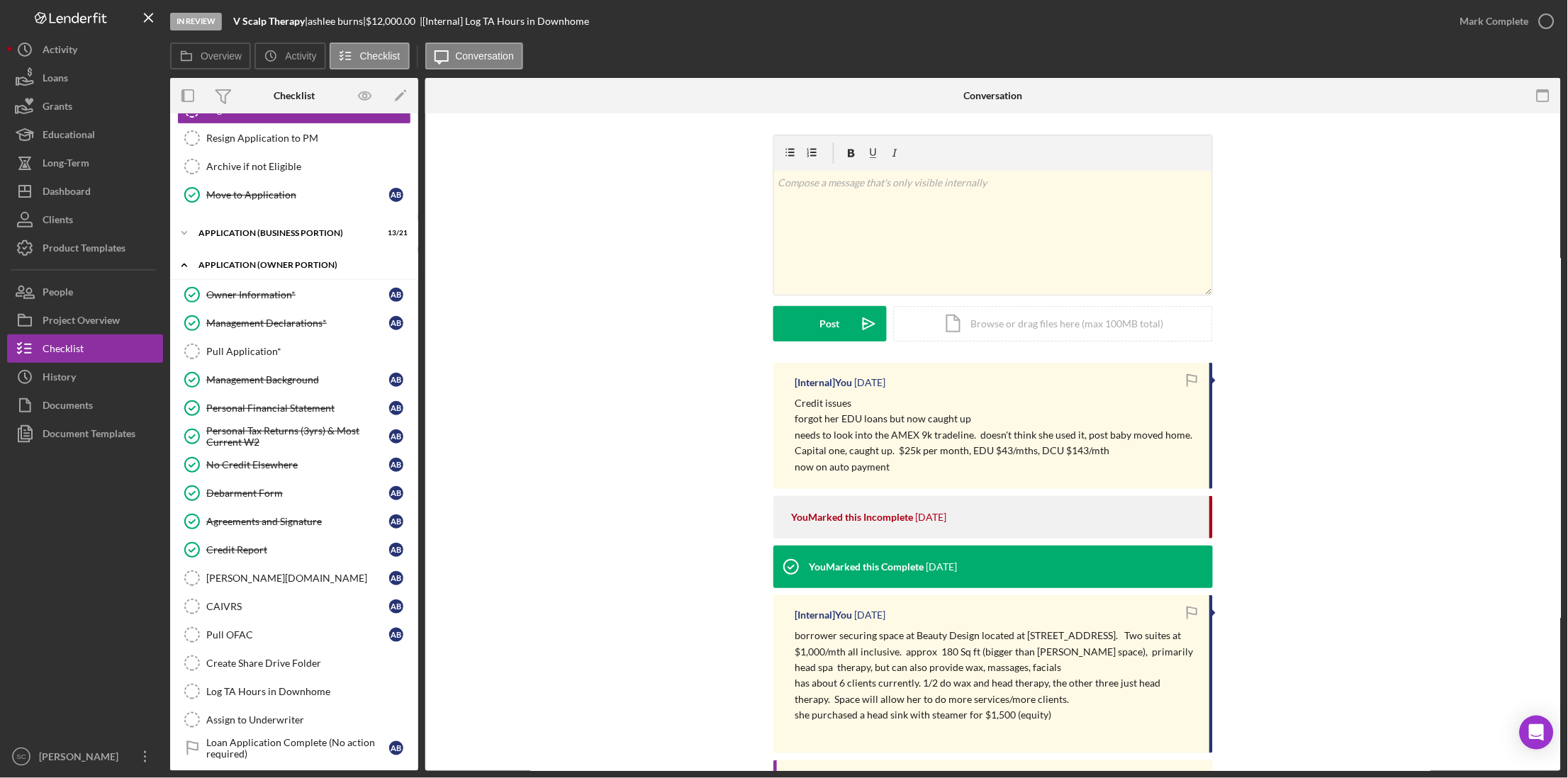
scroll to position [367, 0]
click at [232, 407] on div "Personal Financial Statement" at bounding box center [298, 407] width 183 height 11
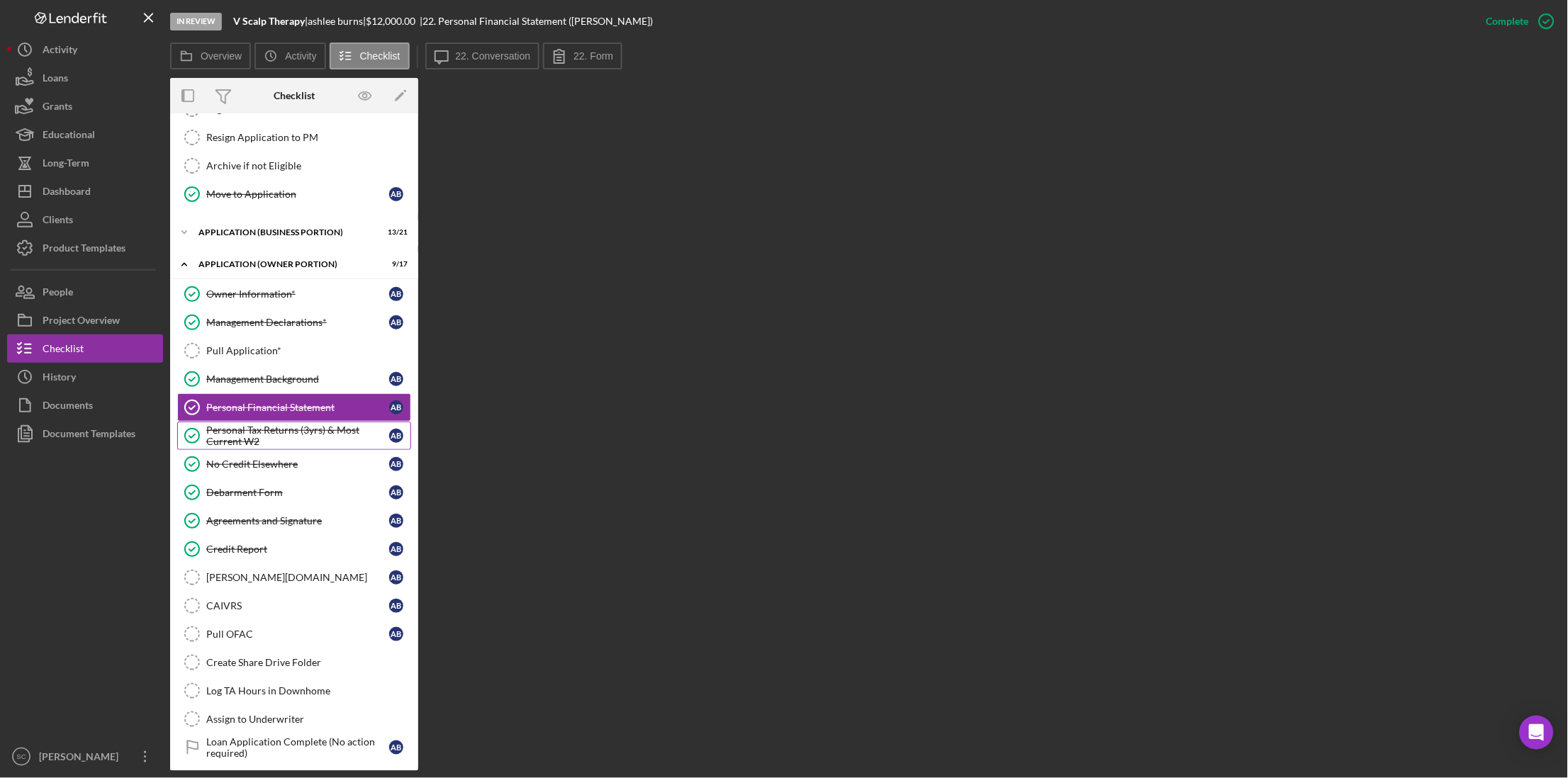
click at [268, 447] on div "Personal Tax Returns (3yrs) & Most Current W2" at bounding box center [298, 435] width 183 height 23
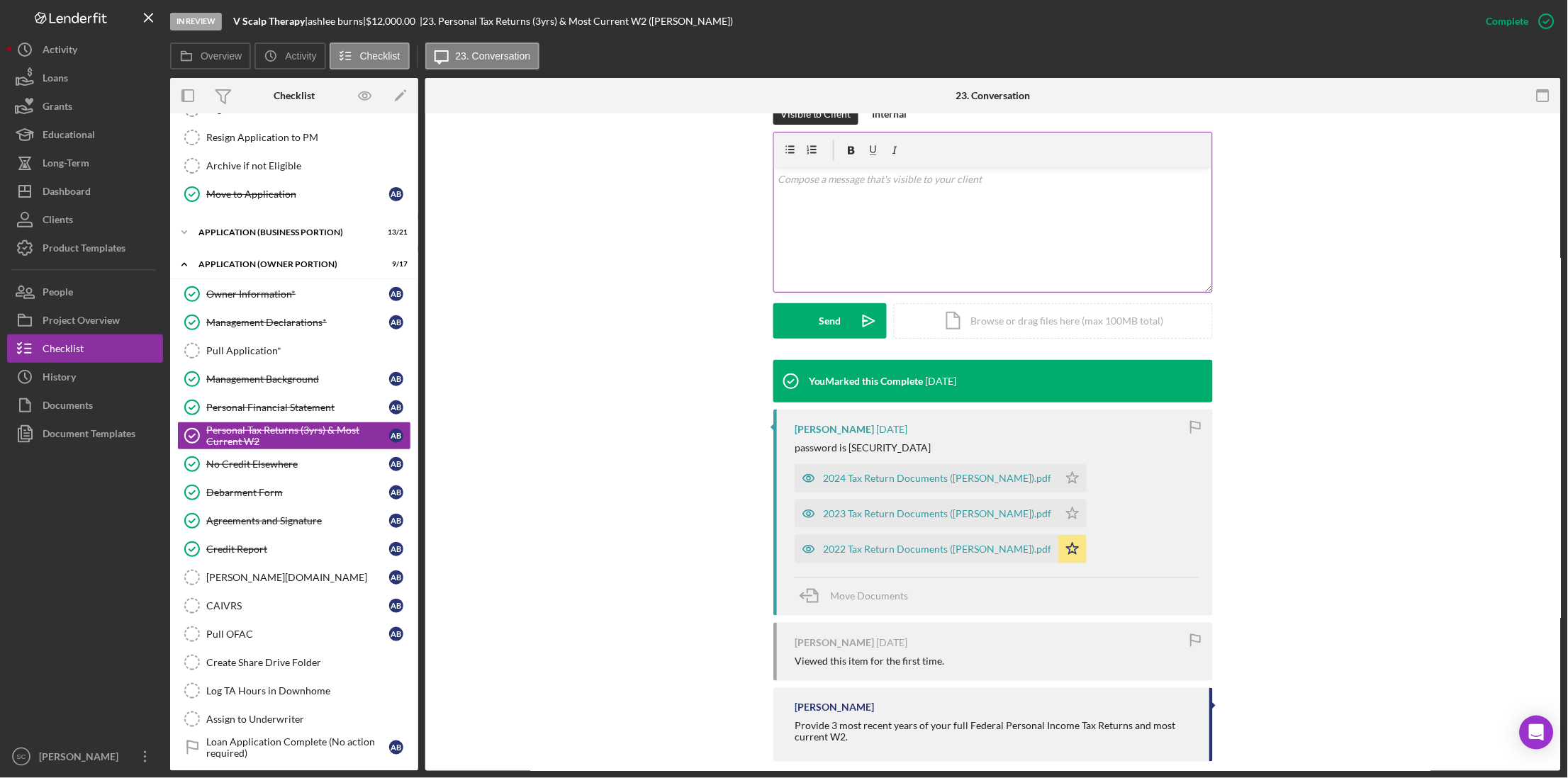
scroll to position [245, 0]
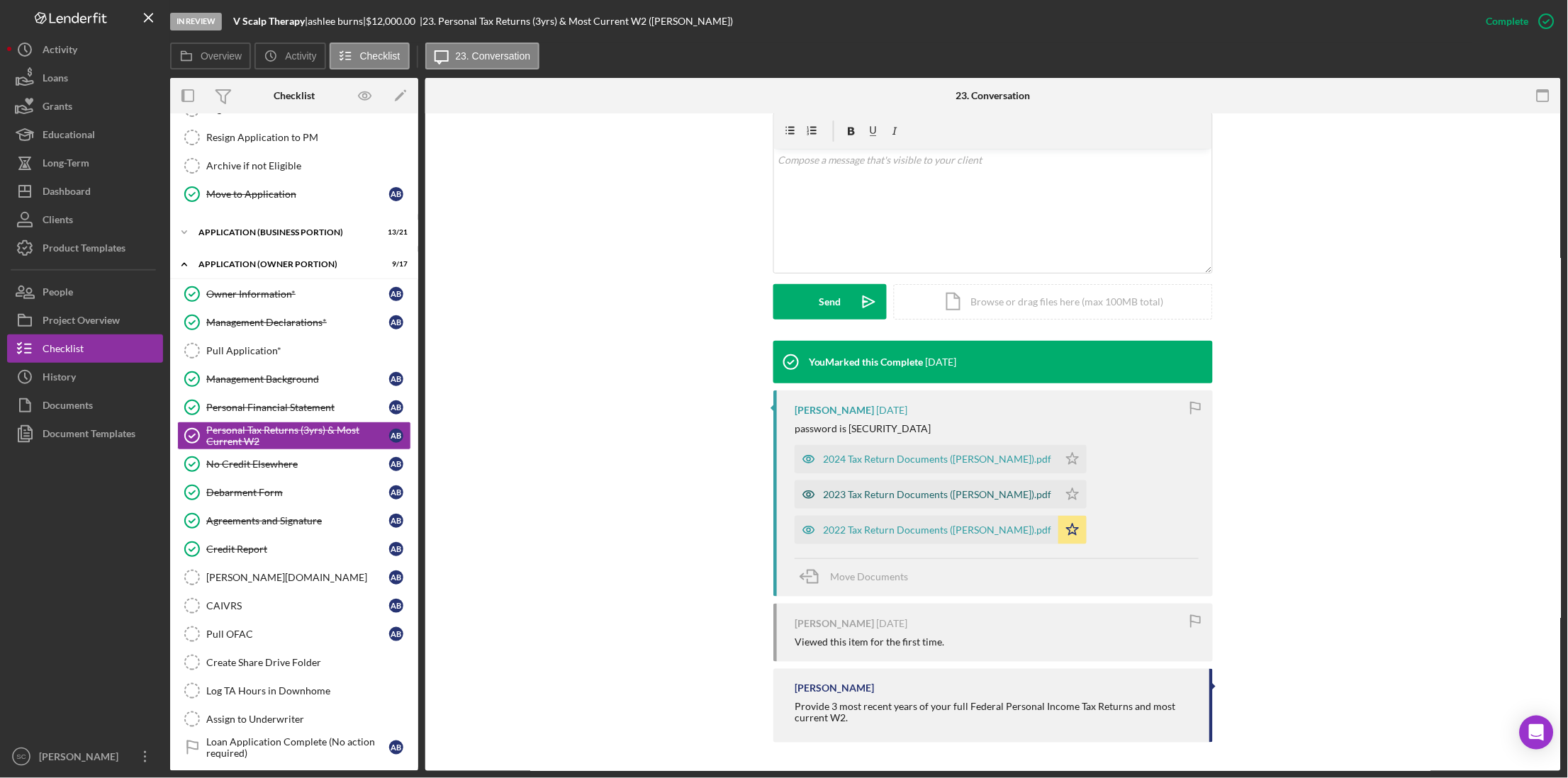
click at [900, 491] on div "2023 Tax Return Documents ([PERSON_NAME]).pdf" at bounding box center [937, 494] width 228 height 11
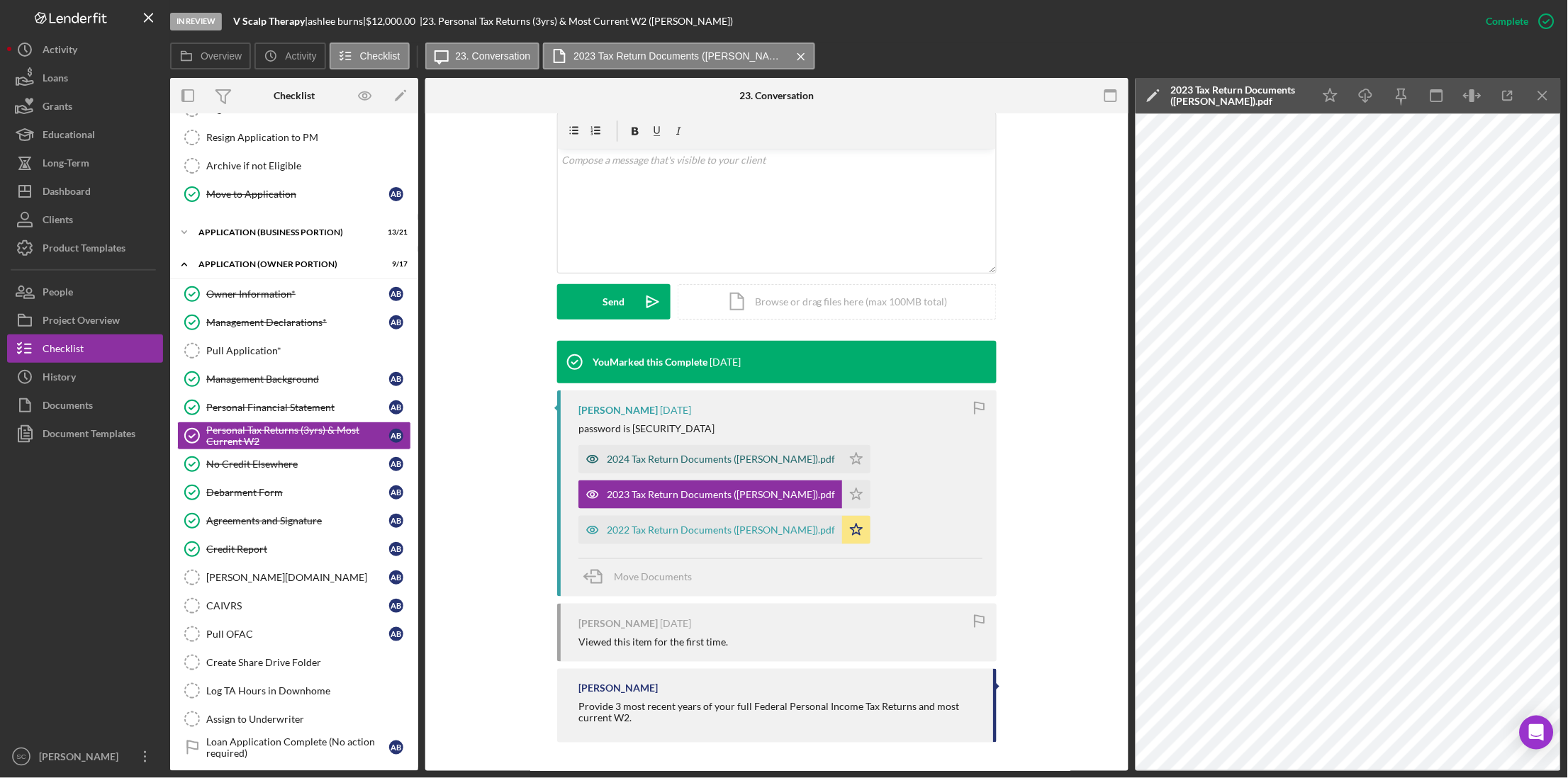
click at [781, 462] on div "2024 Tax Return Documents ([PERSON_NAME]).pdf" at bounding box center [720, 459] width 228 height 11
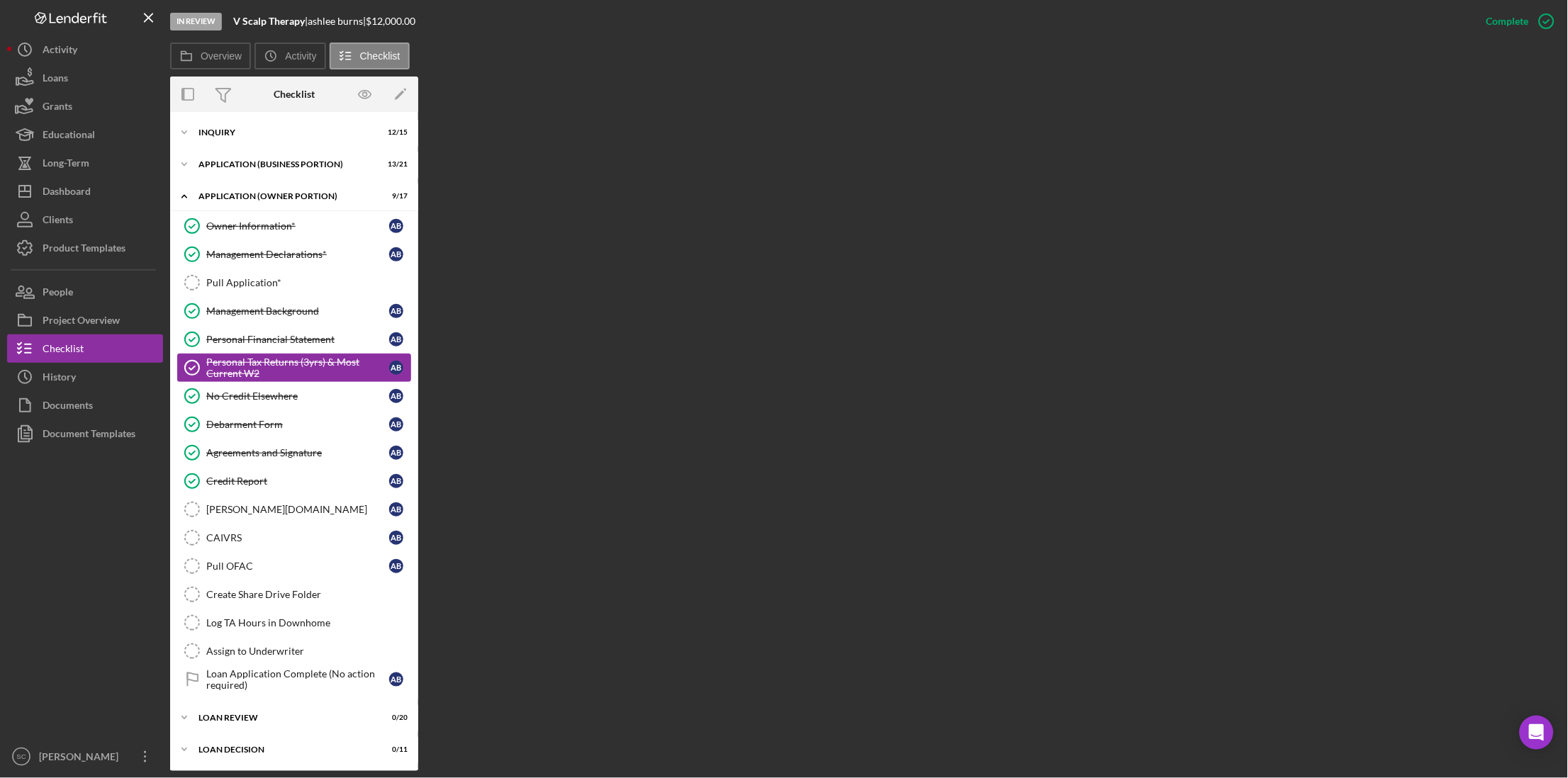
click at [232, 376] on div "Personal Tax Returns (3yrs) & Most Current W2" at bounding box center [298, 367] width 183 height 23
click at [92, 377] on button "Icon/History History" at bounding box center [85, 377] width 156 height 28
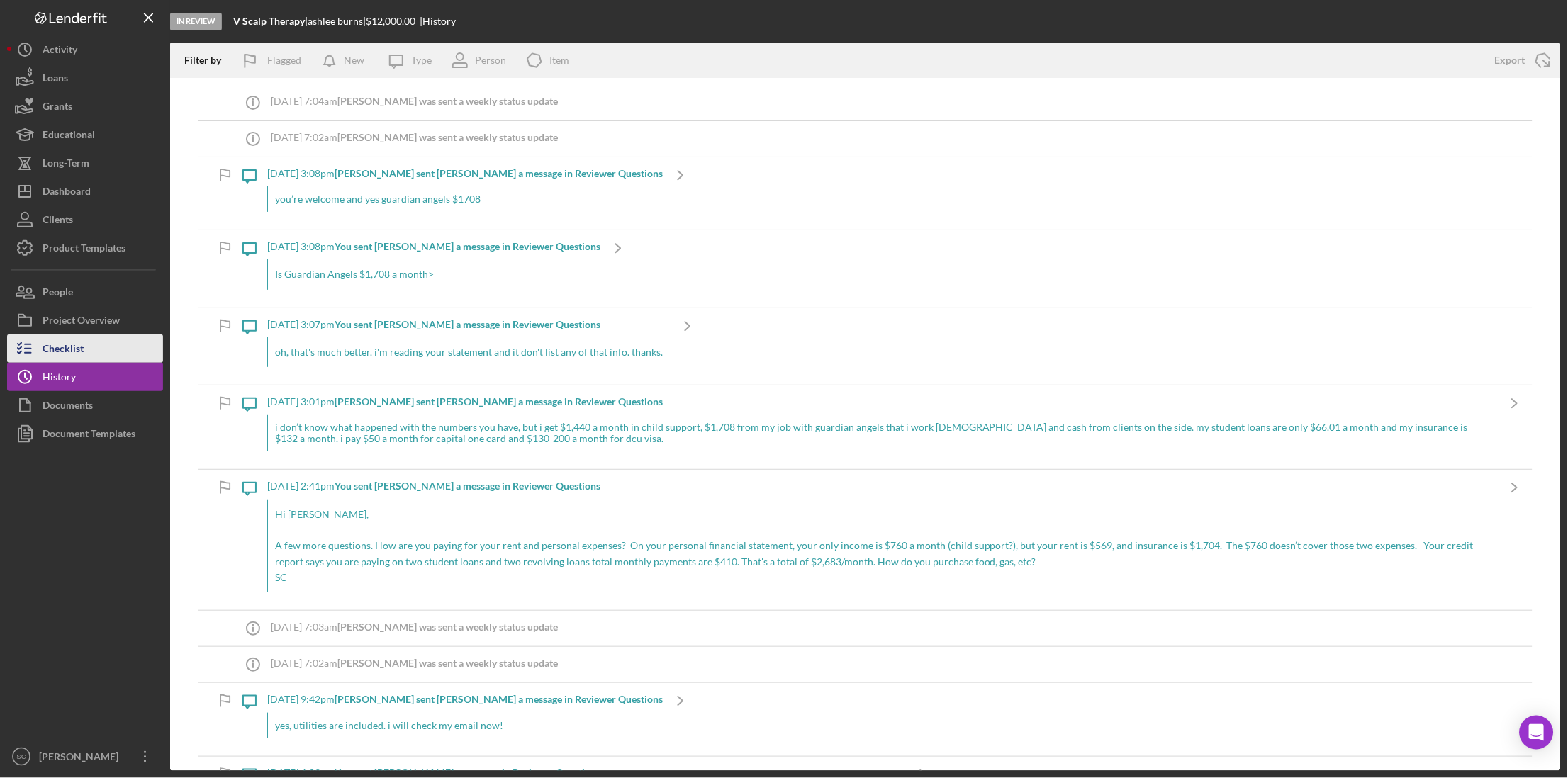
click at [88, 350] on button "Checklist" at bounding box center [85, 348] width 156 height 28
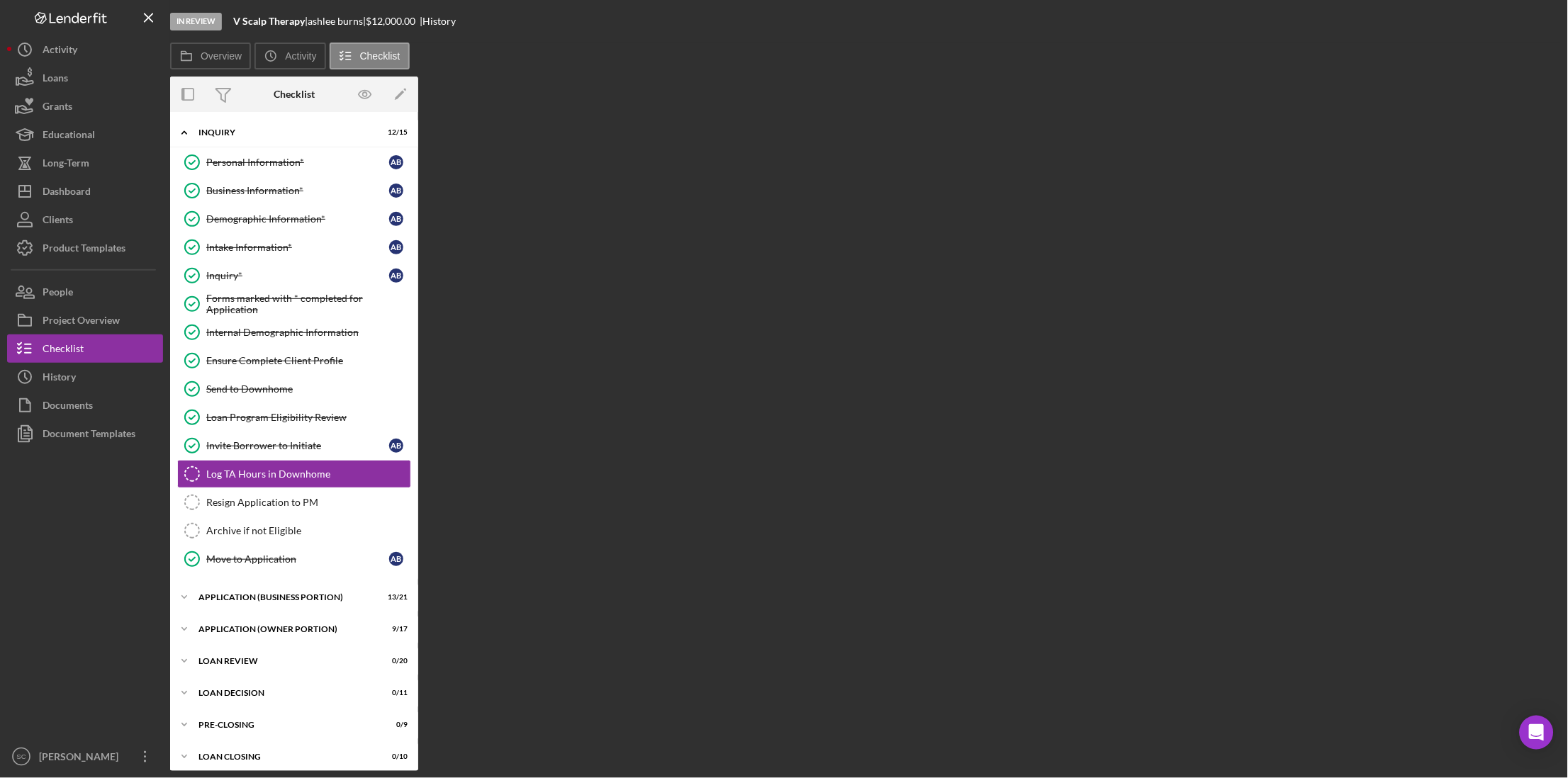
scroll to position [11, 0]
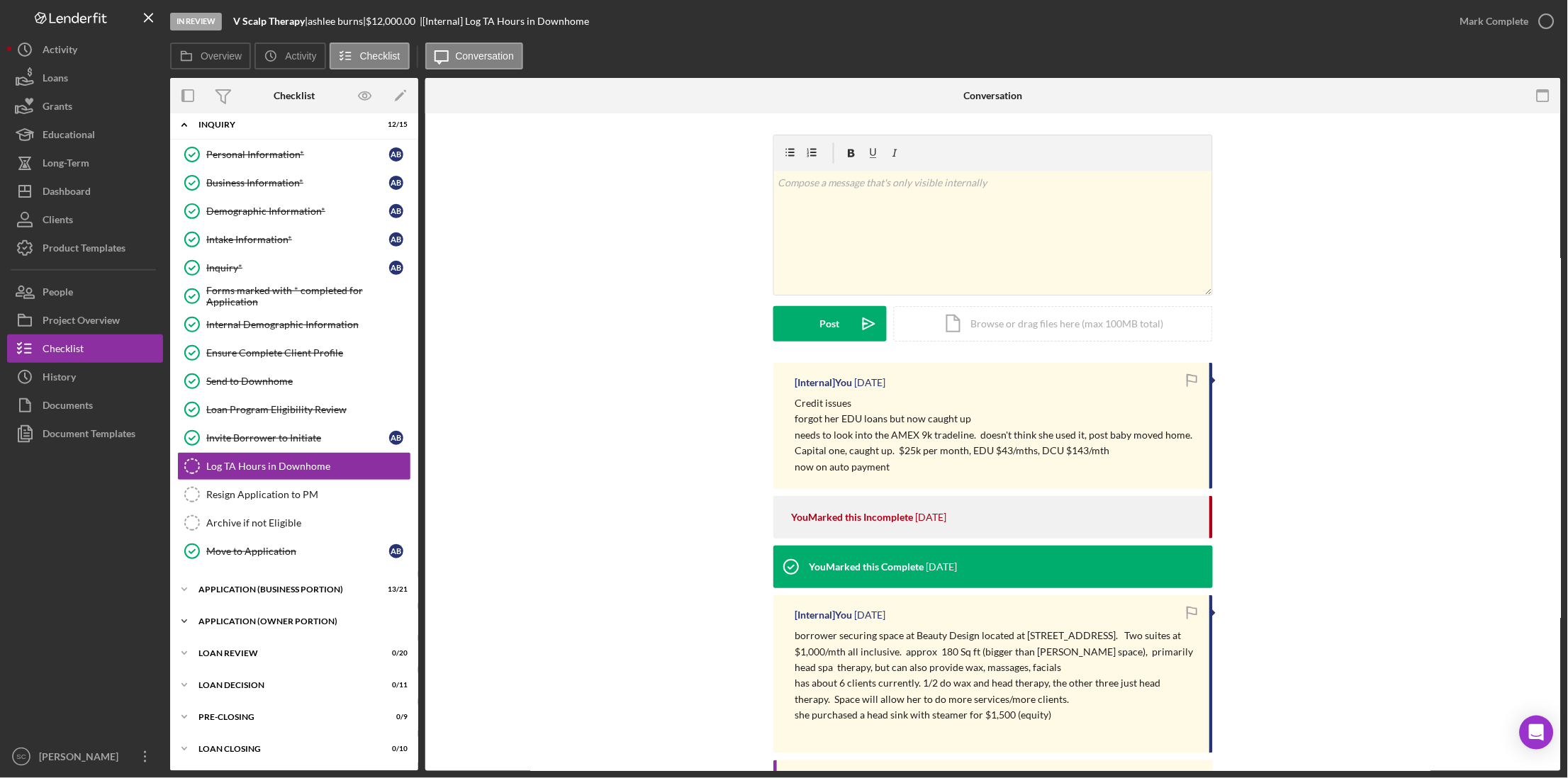
click at [300, 618] on div "APPLICATION (OWNER PORTION)" at bounding box center [300, 622] width 202 height 8
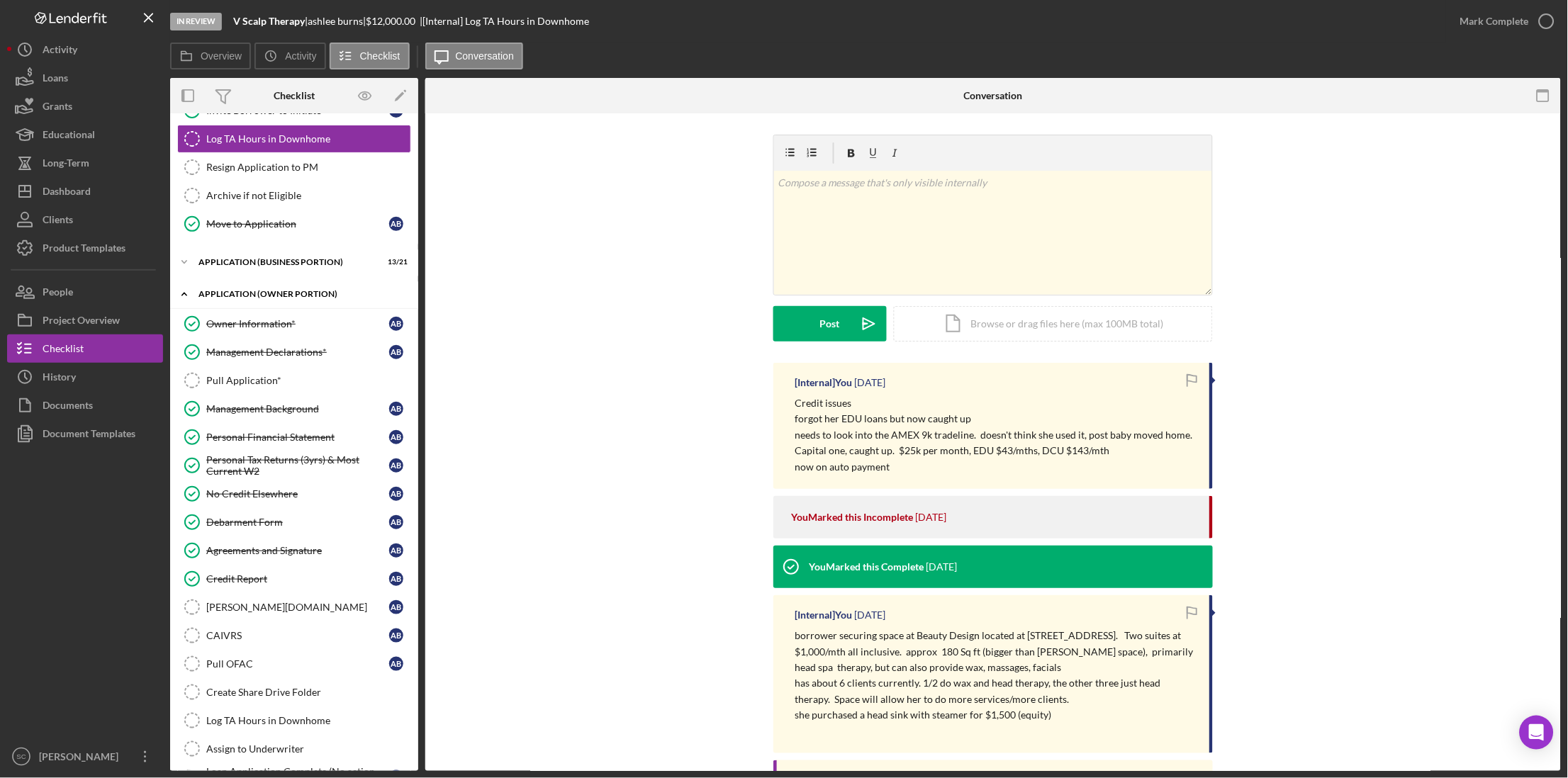
scroll to position [365, 0]
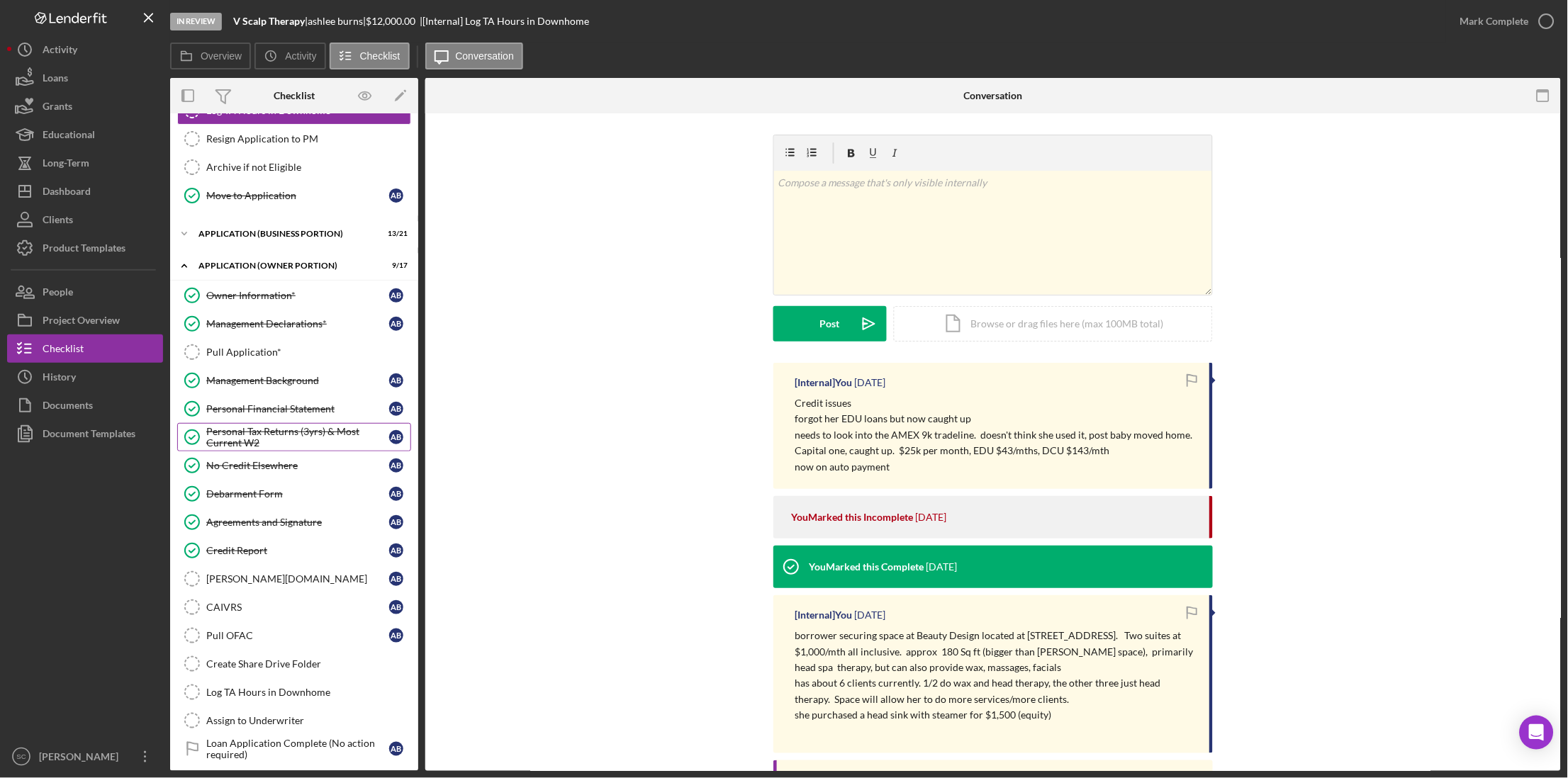
click at [251, 446] on div "Personal Tax Returns (3yrs) & Most Current W2" at bounding box center [298, 437] width 183 height 23
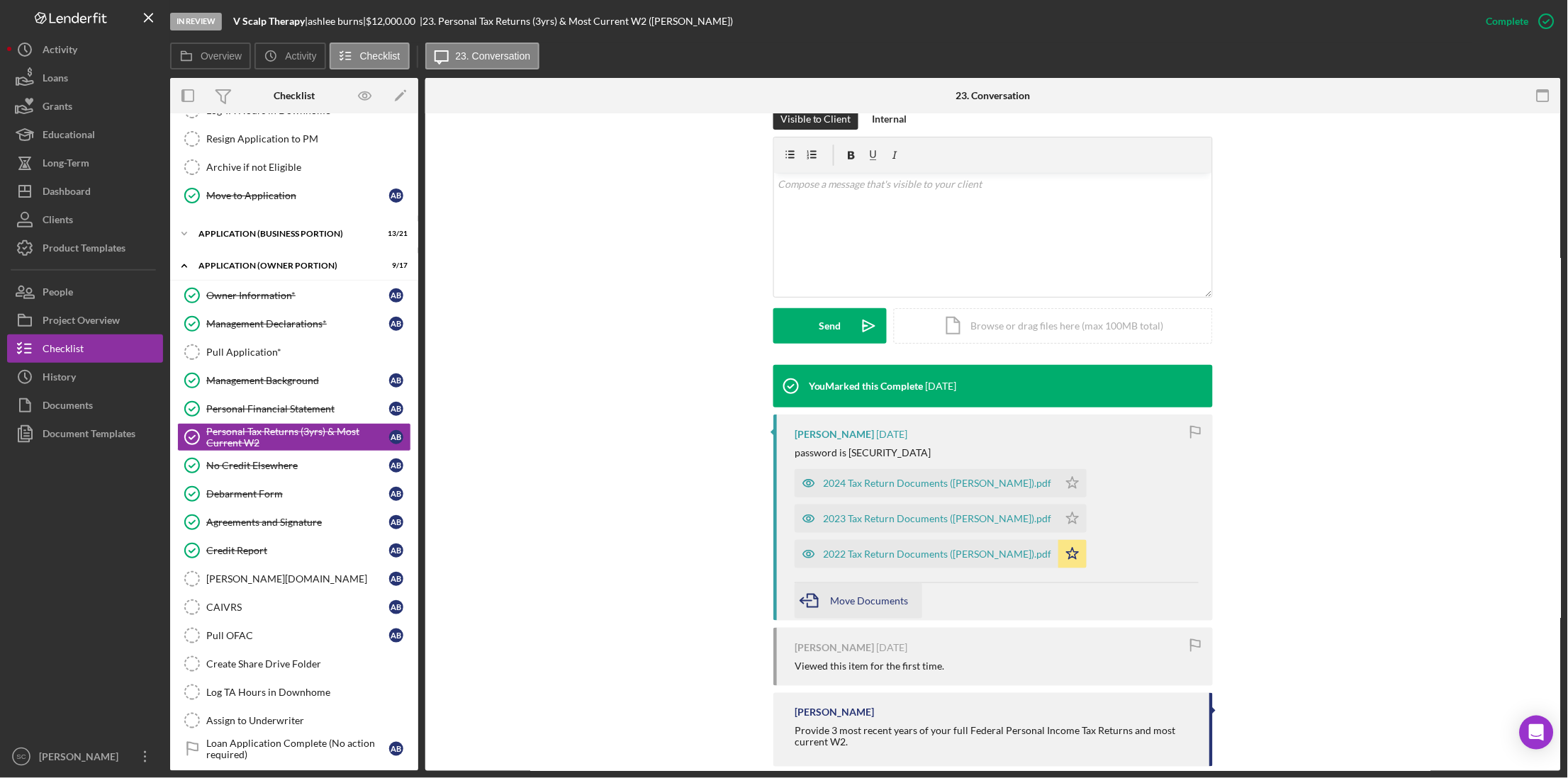
scroll to position [245, 0]
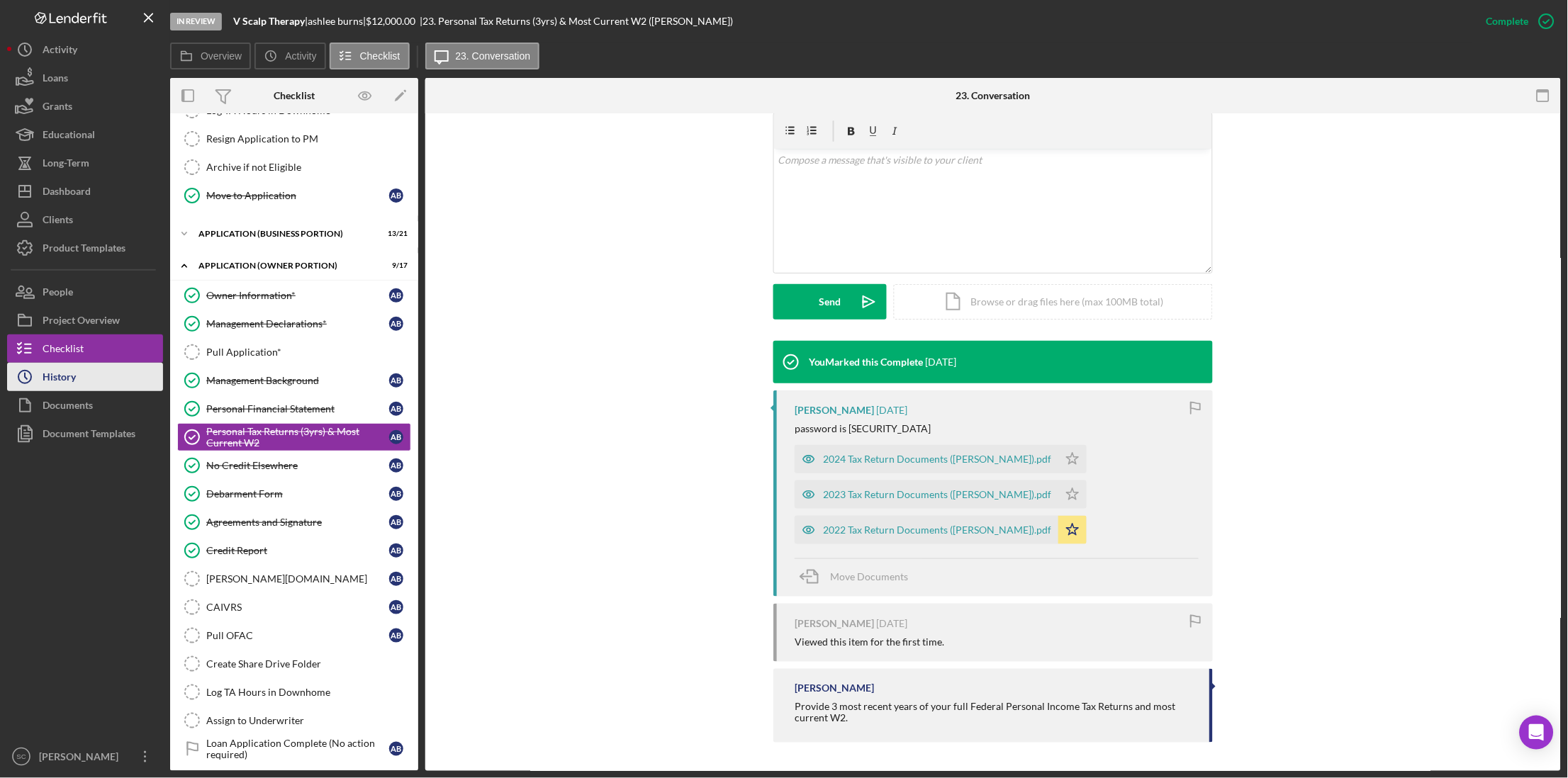
click at [57, 381] on div "History" at bounding box center [59, 379] width 33 height 32
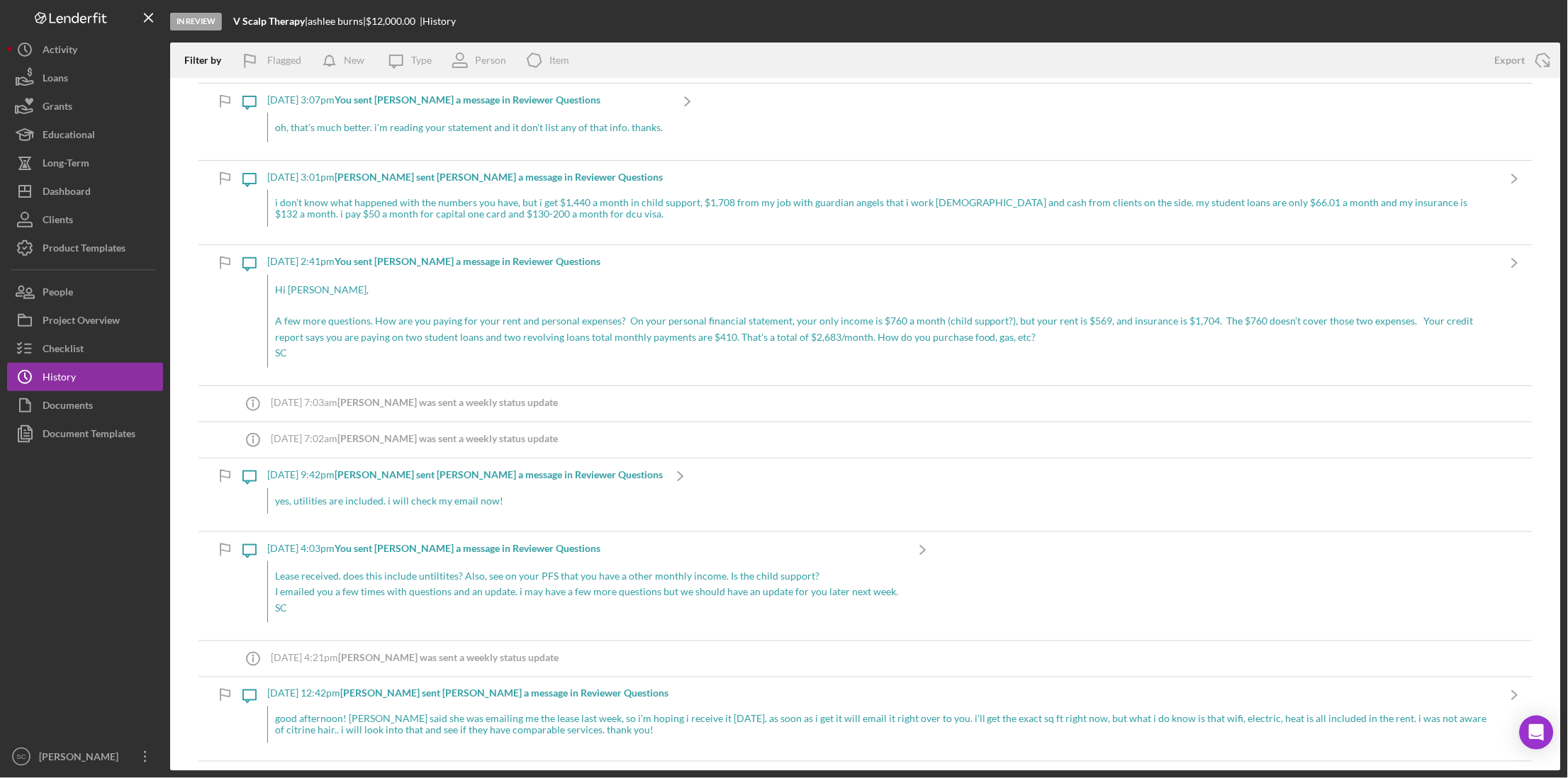
scroll to position [266, 0]
